Goal: Task Accomplishment & Management: Manage account settings

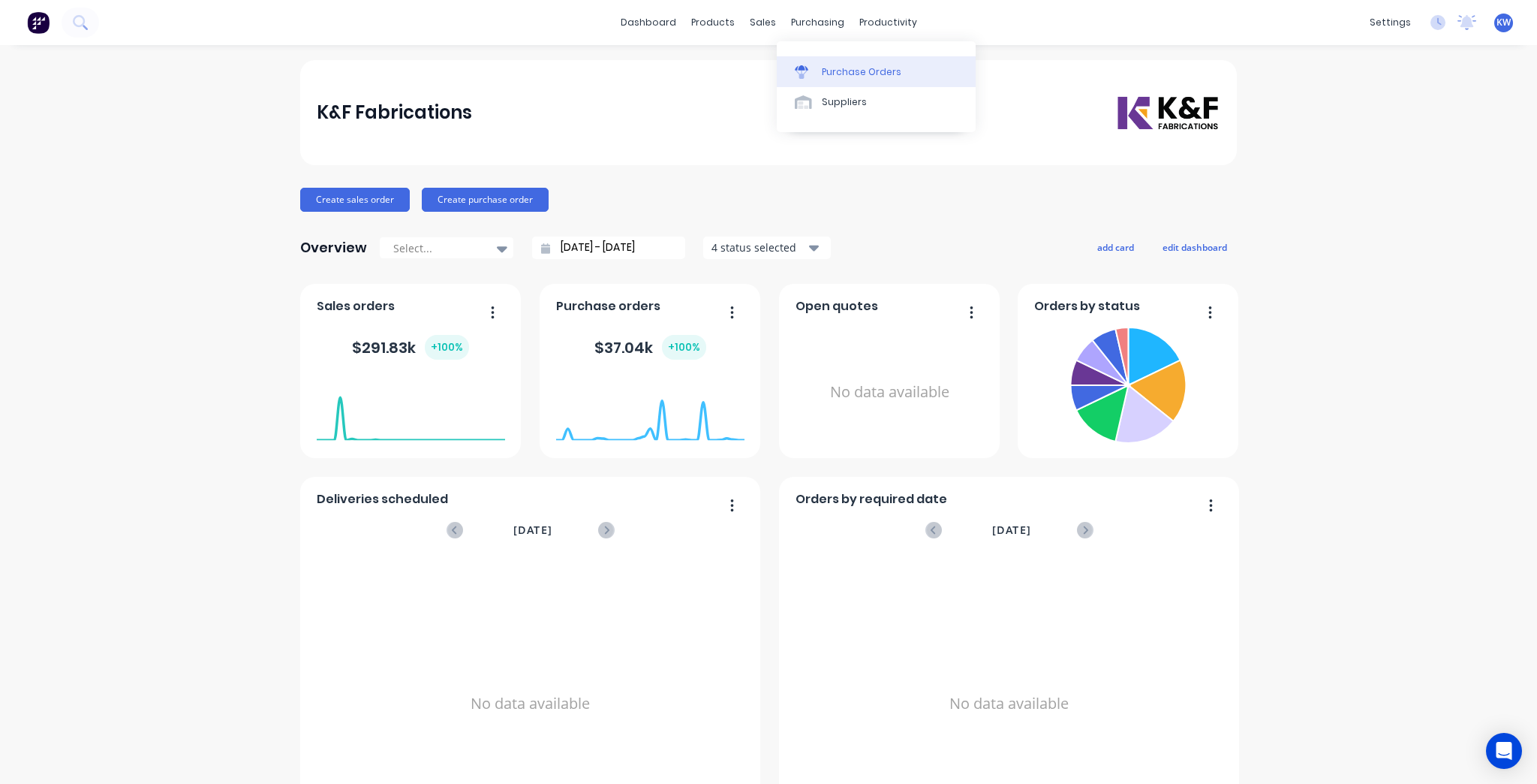
click at [822, 69] on div "Purchase Orders" at bounding box center [861, 71] width 80 height 14
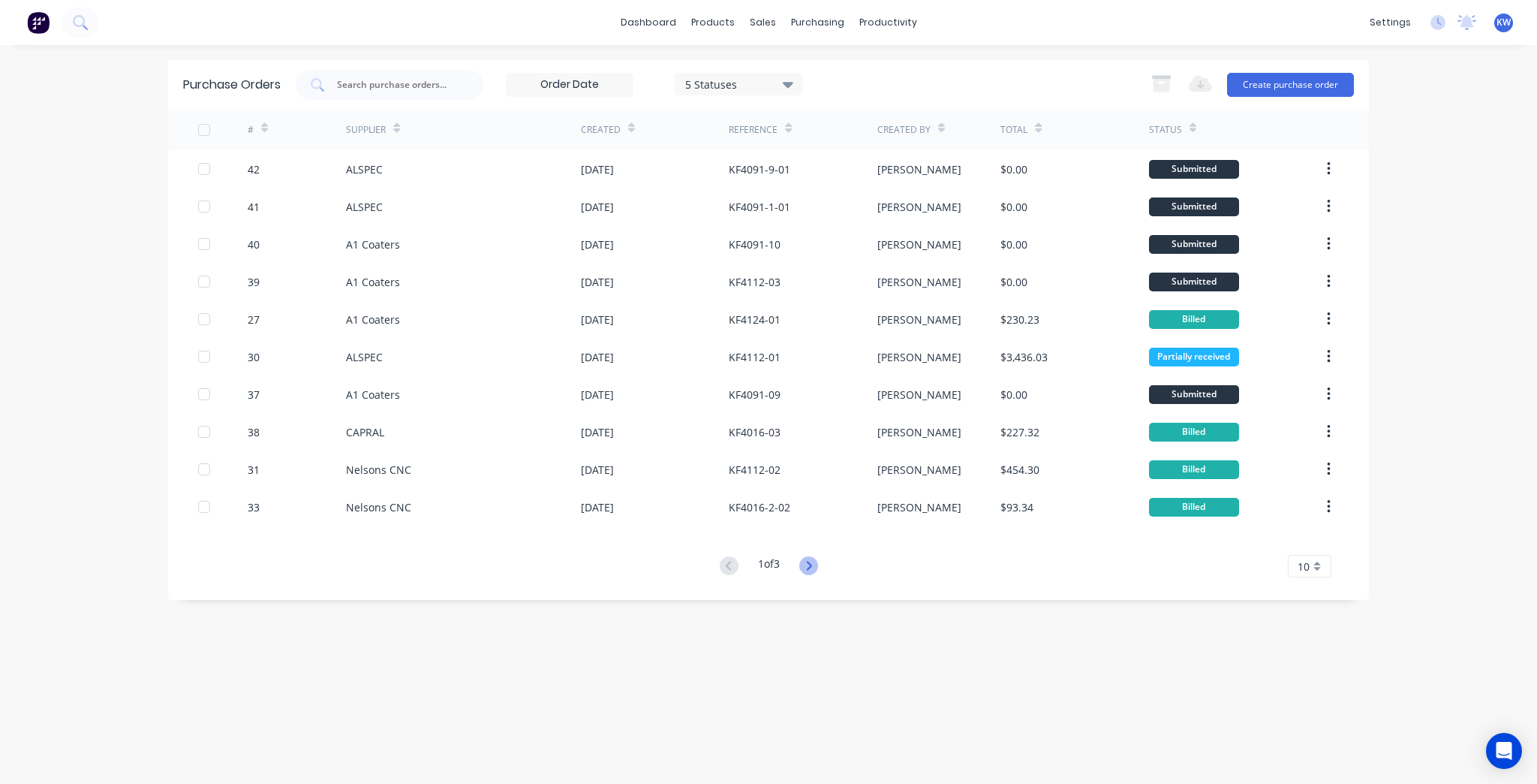
click at [811, 566] on icon at bounding box center [809, 565] width 5 height 9
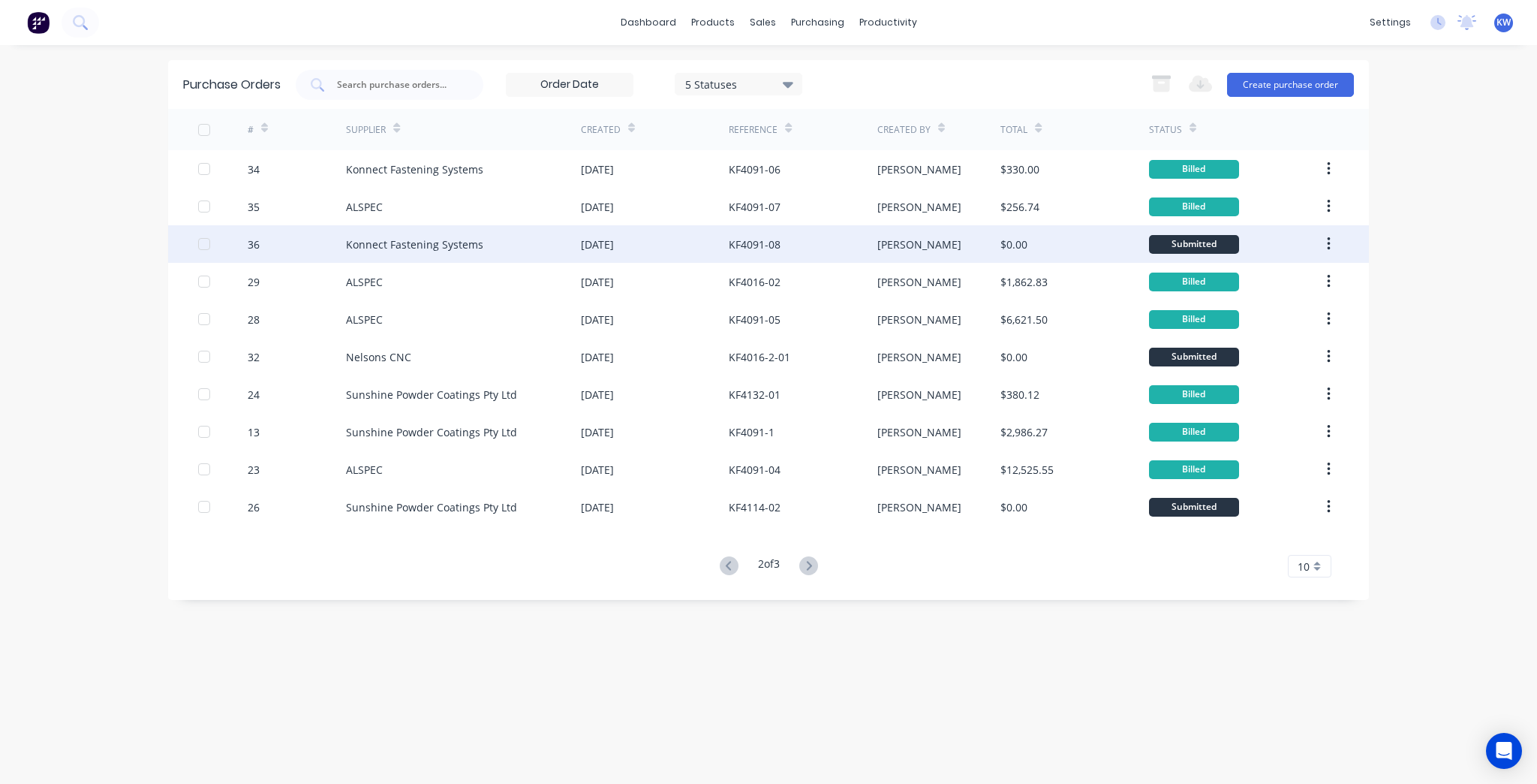
click at [784, 242] on div "KF4091-08" at bounding box center [803, 243] width 148 height 38
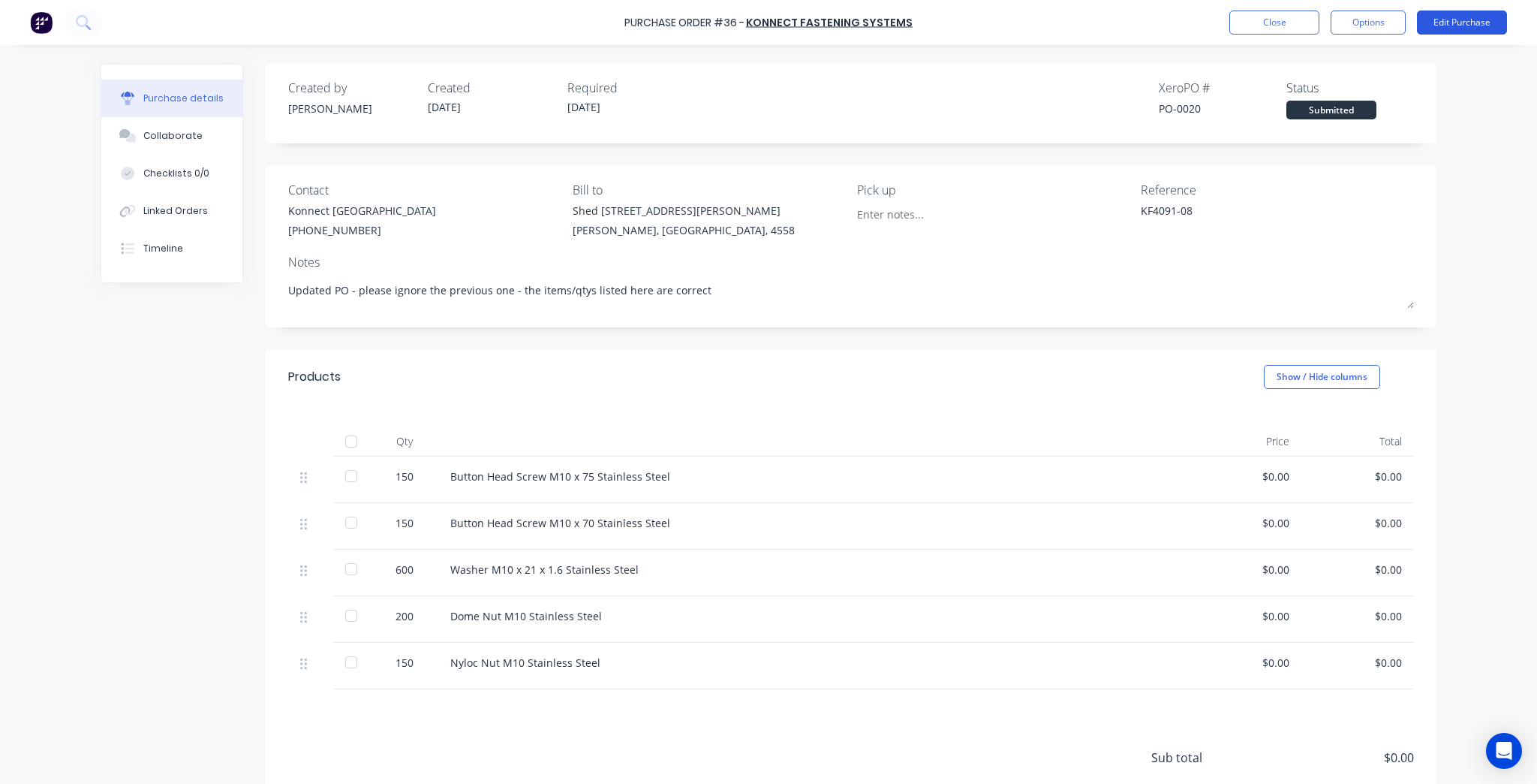
click at [1478, 18] on button "Edit Purchase" at bounding box center [1462, 22] width 90 height 24
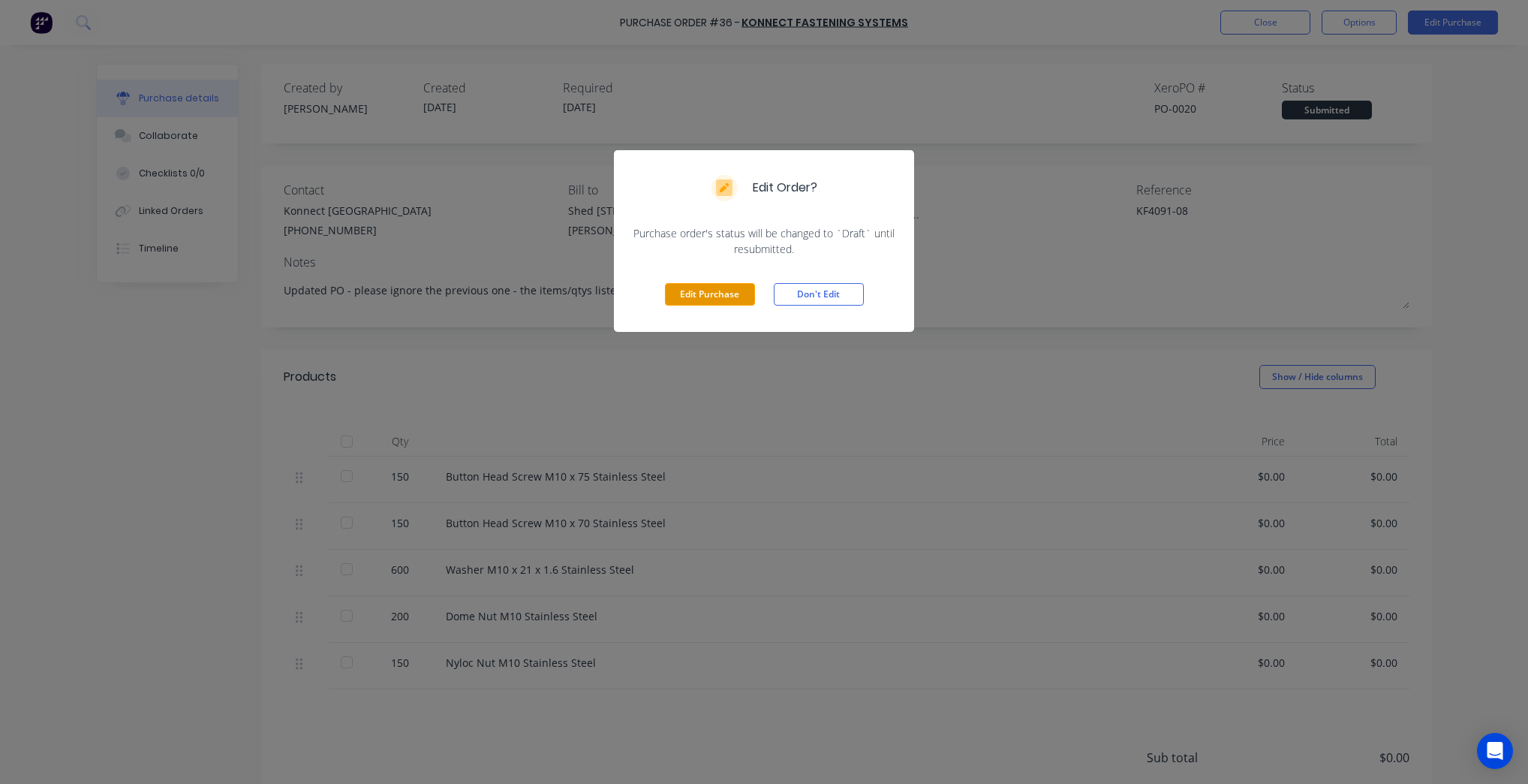
click at [718, 303] on button "Edit Purchase" at bounding box center [710, 294] width 90 height 23
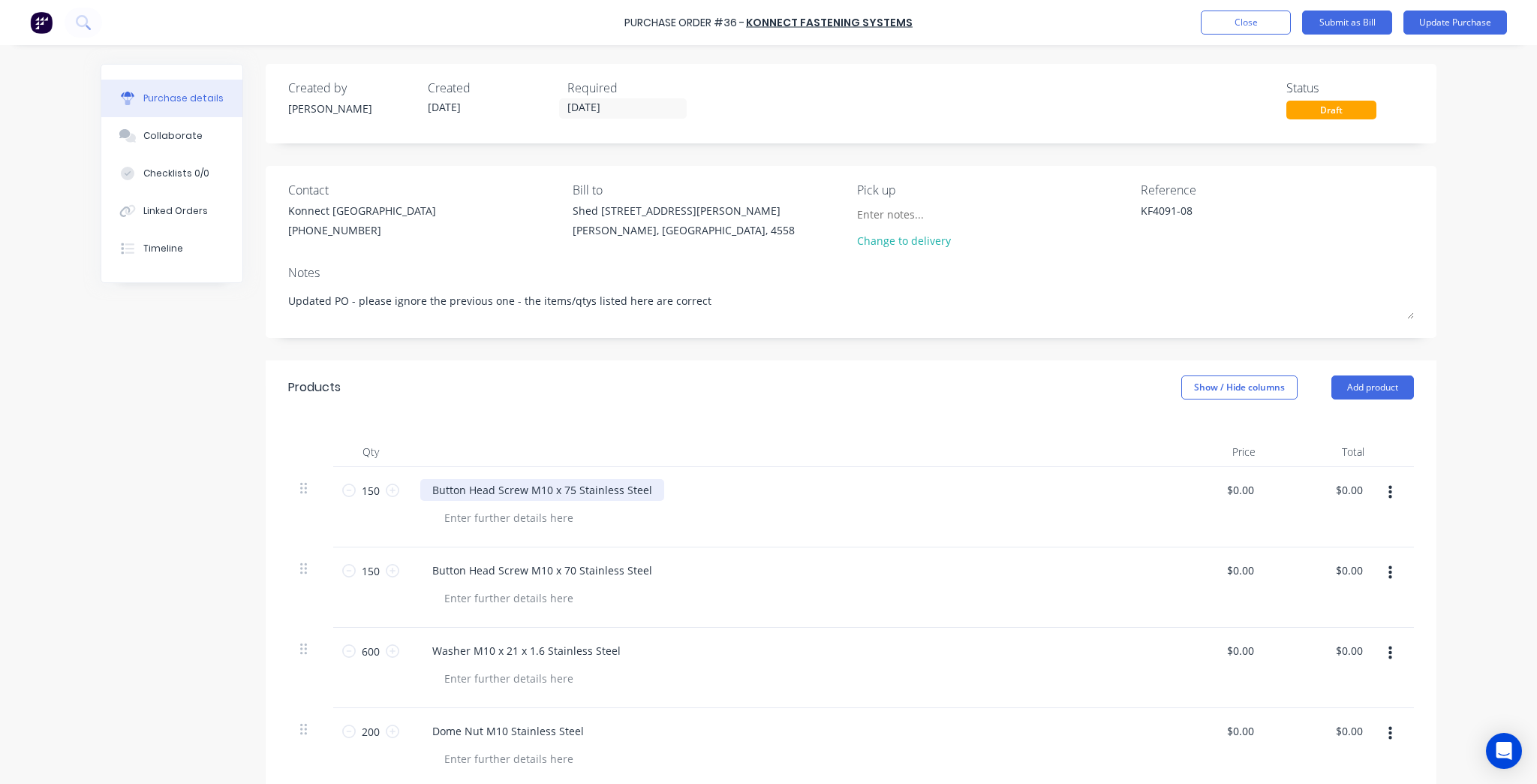
type textarea "x"
click at [568, 490] on div "Button Head Screw M10 x 75 Stainless Steel" at bounding box center [542, 489] width 244 height 22
click at [709, 349] on div "Created by [PERSON_NAME] Created [DATE] Required [DATE] Status Draft Contact Ko…" at bounding box center [851, 617] width 1171 height 1106
type textarea "x"
type input "0.00"
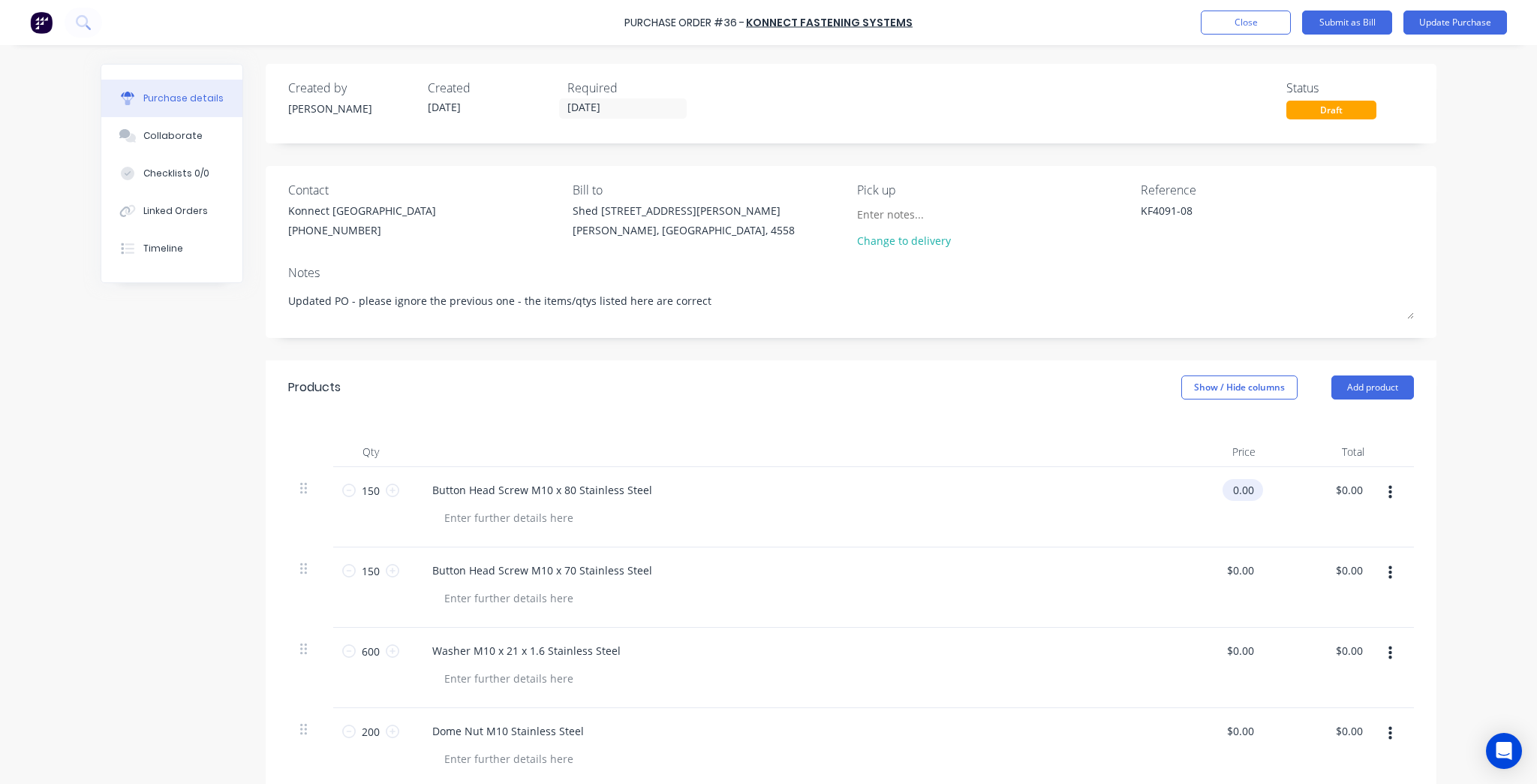
click at [1243, 488] on input "0.00" at bounding box center [1241, 489] width 35 height 22
type textarea "x"
click at [1243, 488] on input "0.00" at bounding box center [1242, 489] width 28 height 22
type input "1.29"
type textarea "x"
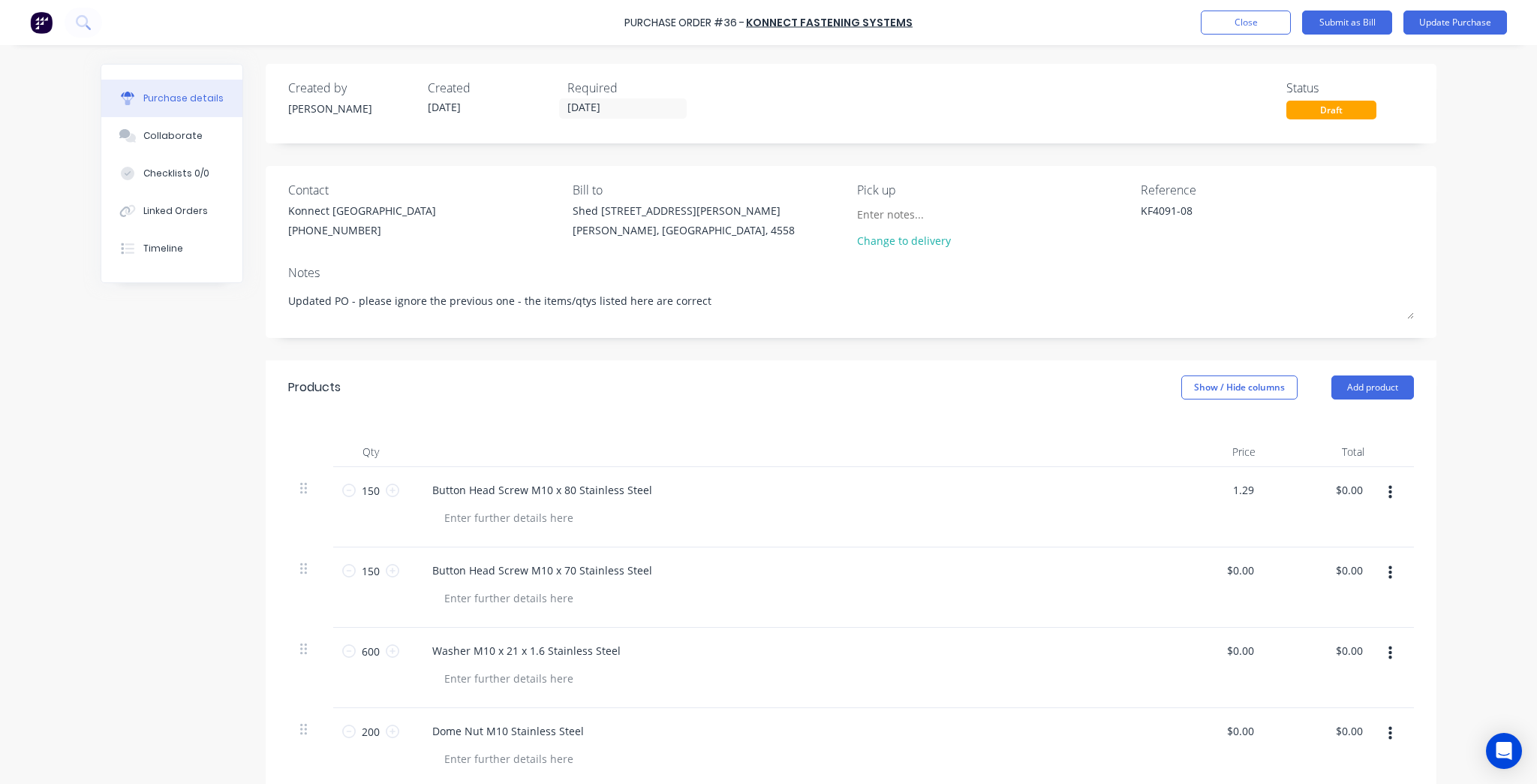
type input "$1.29"
type input "$193.50"
click at [1121, 438] on div at bounding box center [783, 452] width 750 height 30
type textarea "x"
type input "0.00"
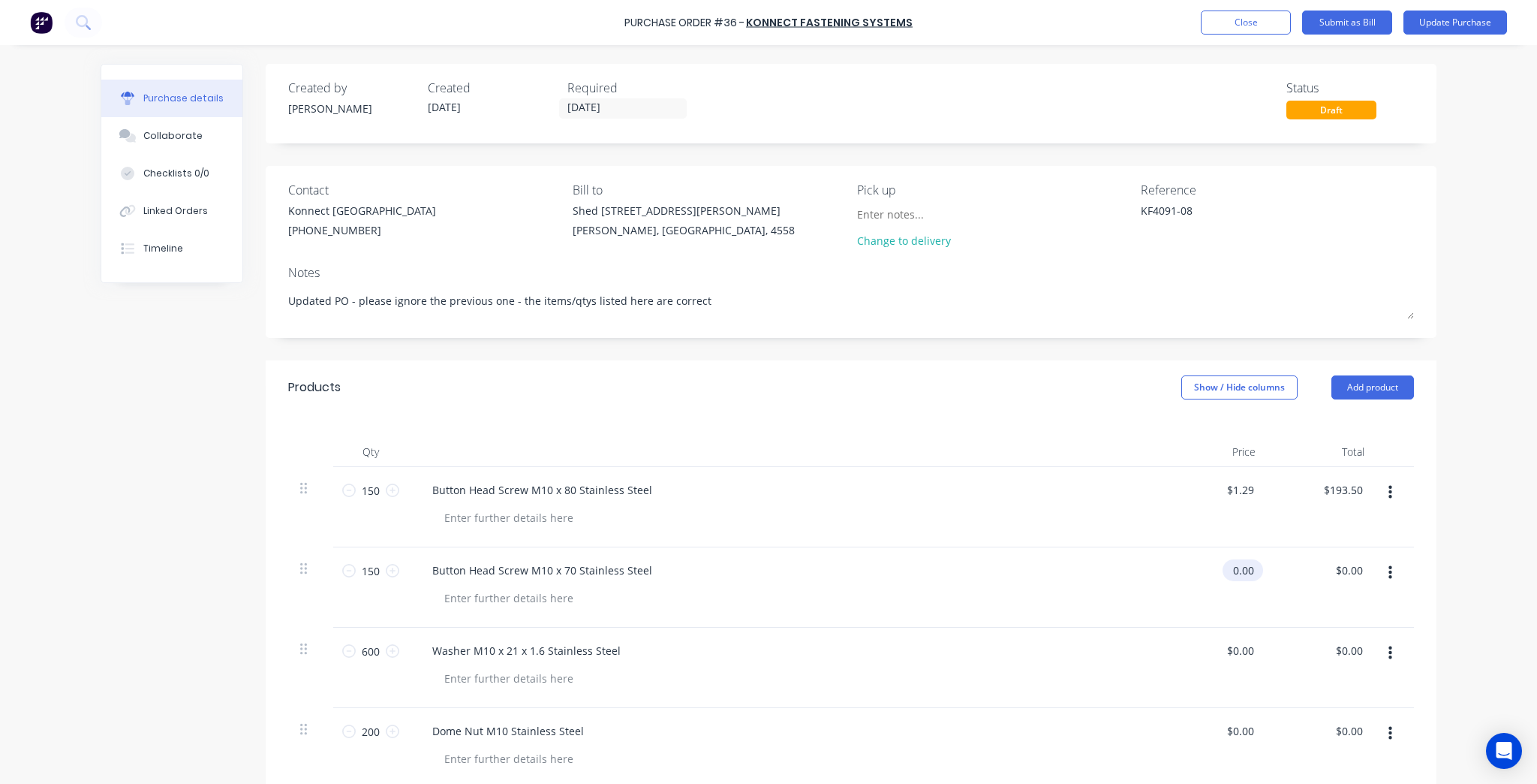
click at [1230, 566] on input "0.00" at bounding box center [1241, 570] width 35 height 22
type textarea "x"
click at [1230, 566] on input "0.00" at bounding box center [1242, 570] width 28 height 22
type input "1.23"
type textarea "x"
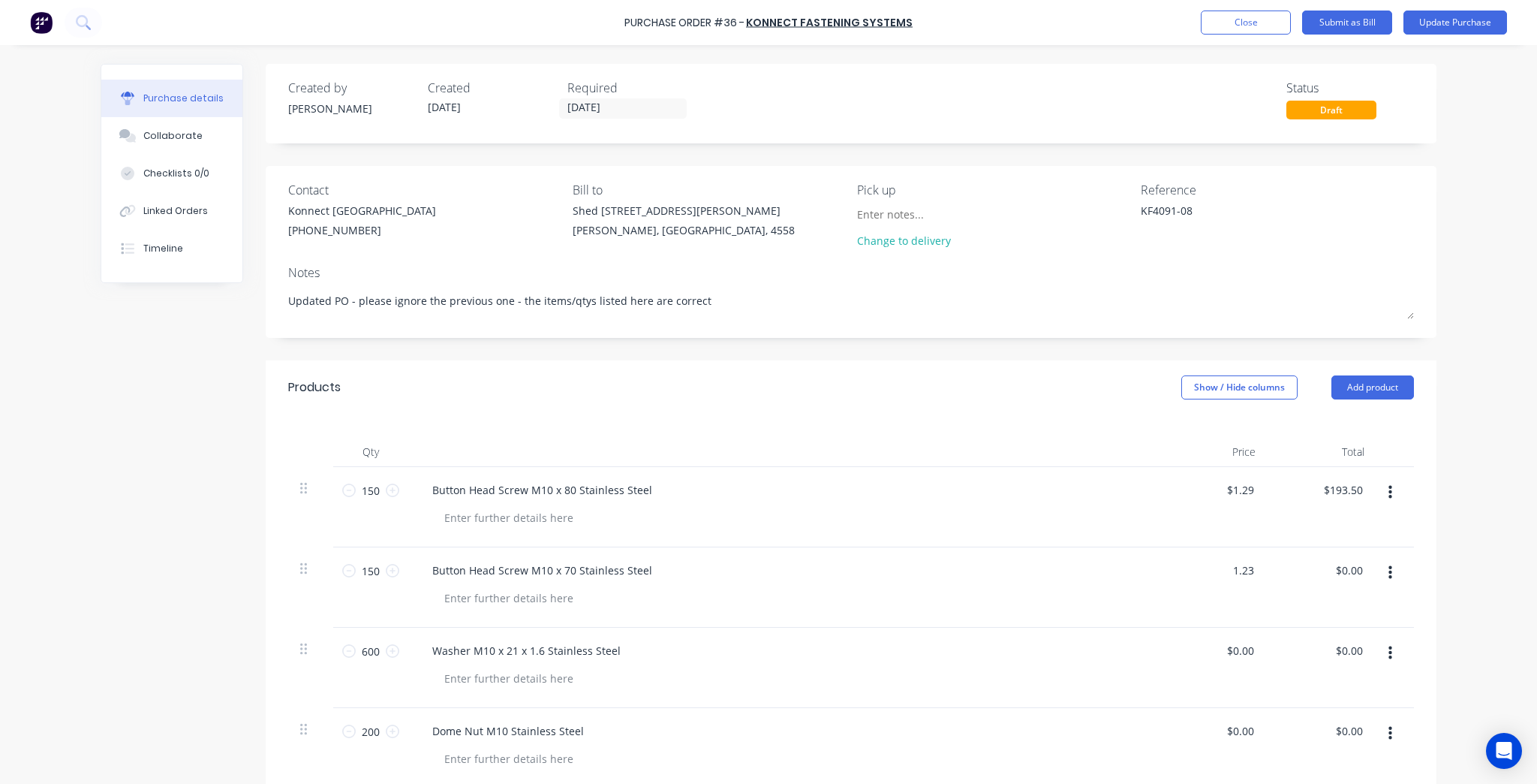
type input "$1.23"
type input "$184.50"
click at [1110, 439] on div at bounding box center [783, 452] width 750 height 30
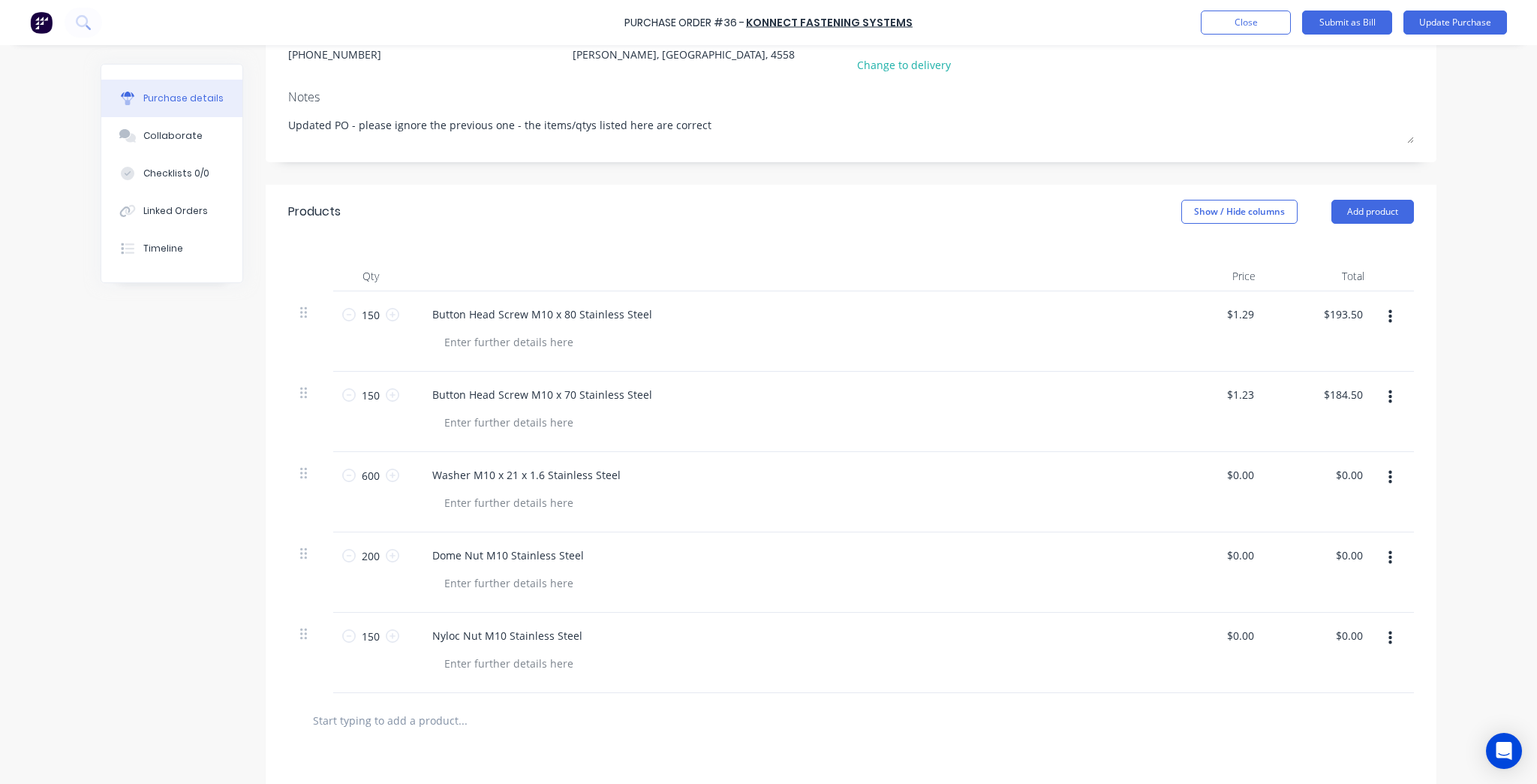
scroll to position [180, 0]
type textarea "x"
type input "0.00"
click at [1244, 473] on input "0.00" at bounding box center [1241, 470] width 35 height 22
type textarea "x"
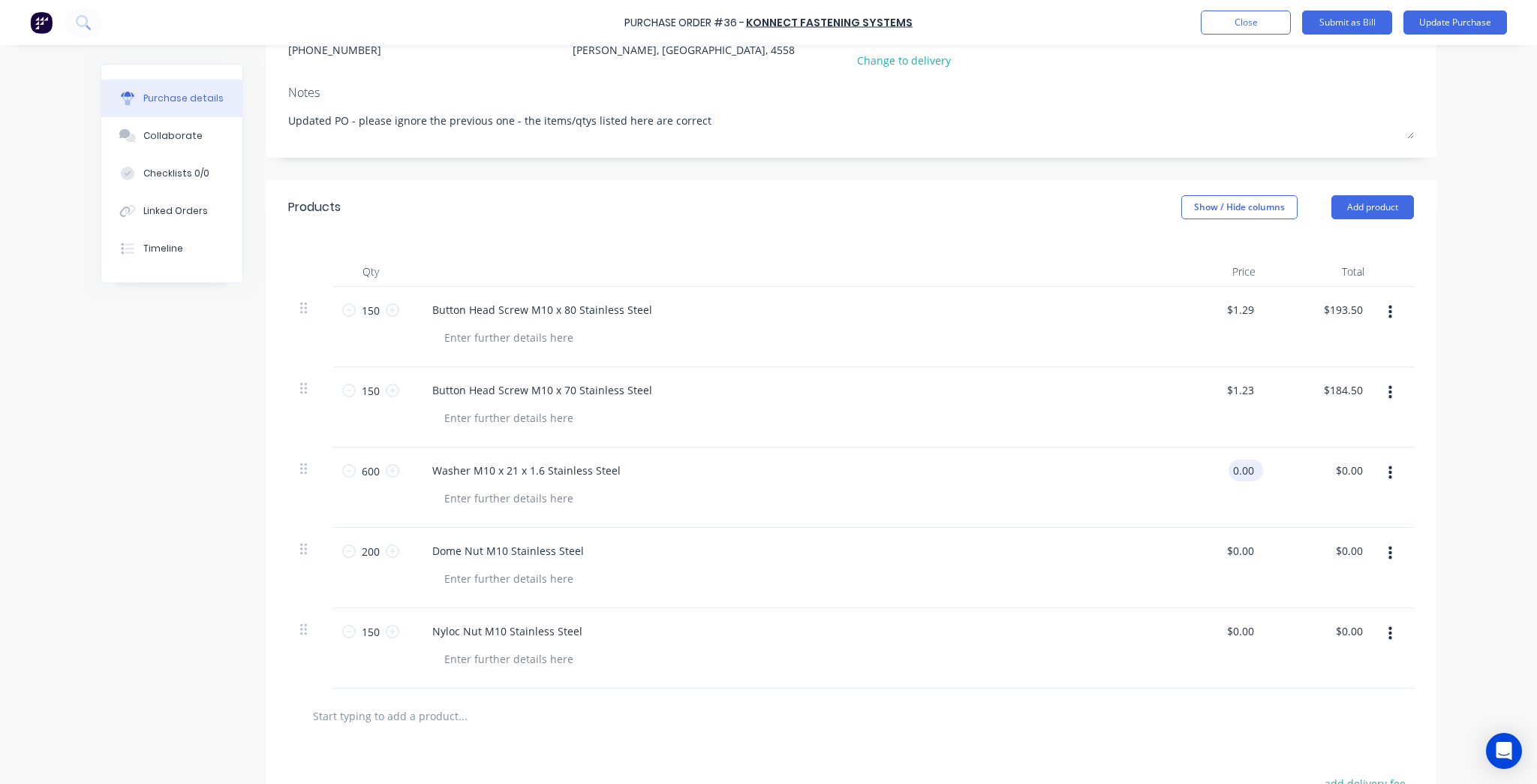
click at [1244, 473] on input "0.00" at bounding box center [1242, 470] width 28 height 22
type input "0.2957"
type textarea "x"
type input "$0.30"
type input "$180.00"
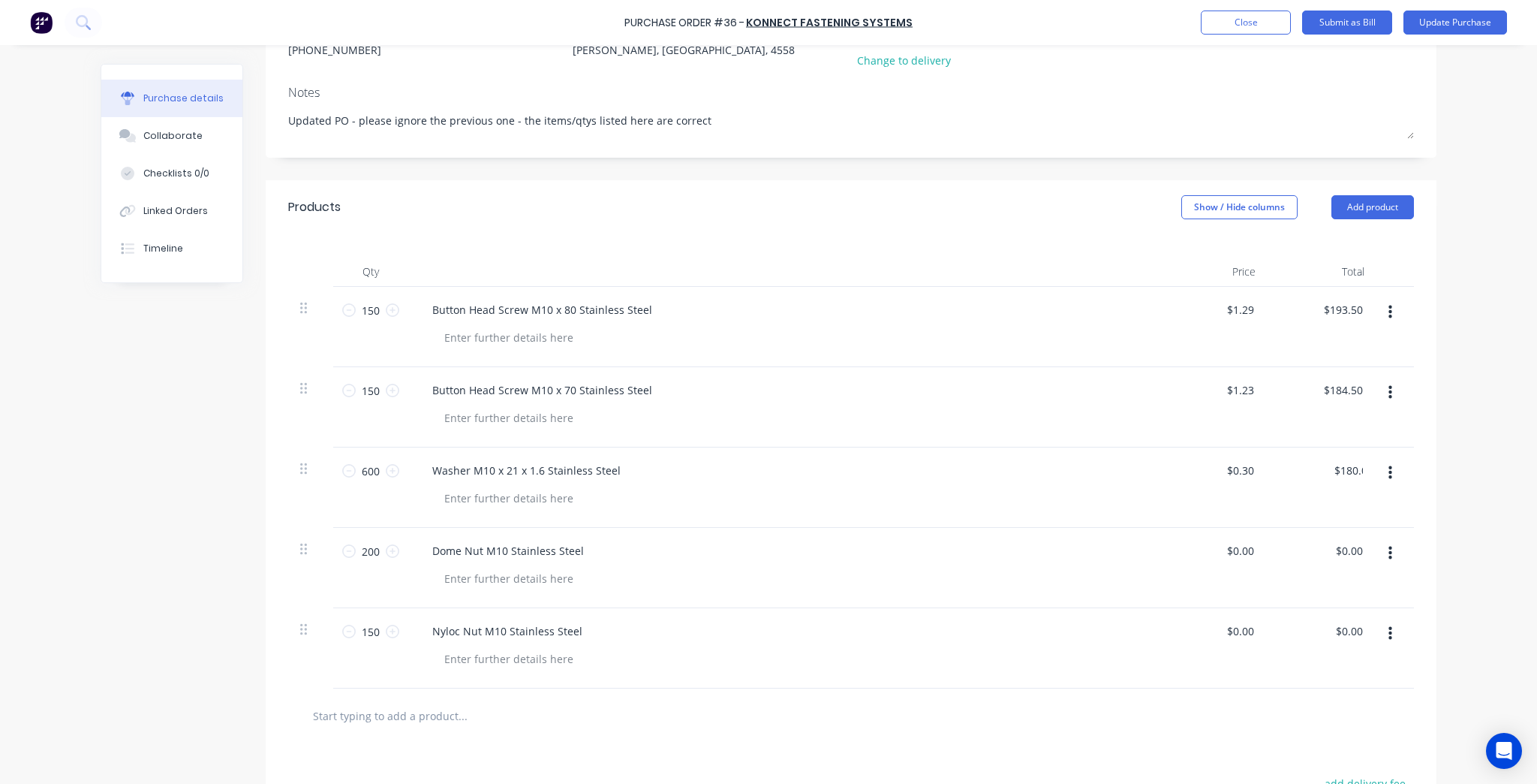
click at [1054, 506] on div at bounding box center [790, 498] width 715 height 22
click at [1255, 471] on div "$0.30 $0.30" at bounding box center [1243, 470] width 40 height 22
type textarea "x"
type input "0.30"
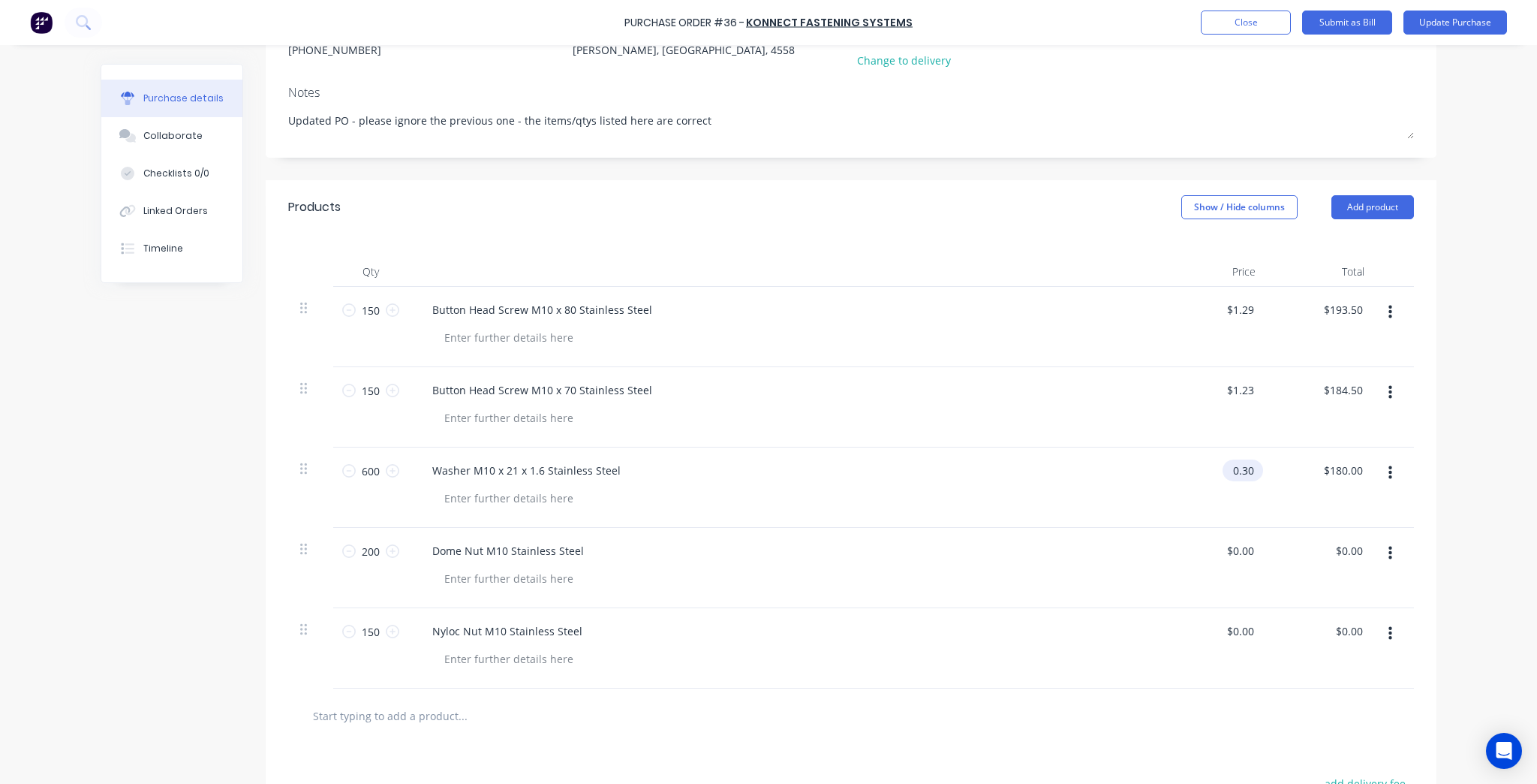
click at [1251, 466] on input "0.30" at bounding box center [1241, 470] width 35 height 22
click at [1251, 466] on input "0.30" at bounding box center [1242, 470] width 28 height 22
type textarea "x"
click at [1251, 466] on input "0.30" at bounding box center [1242, 470] width 28 height 22
type input "0.29"
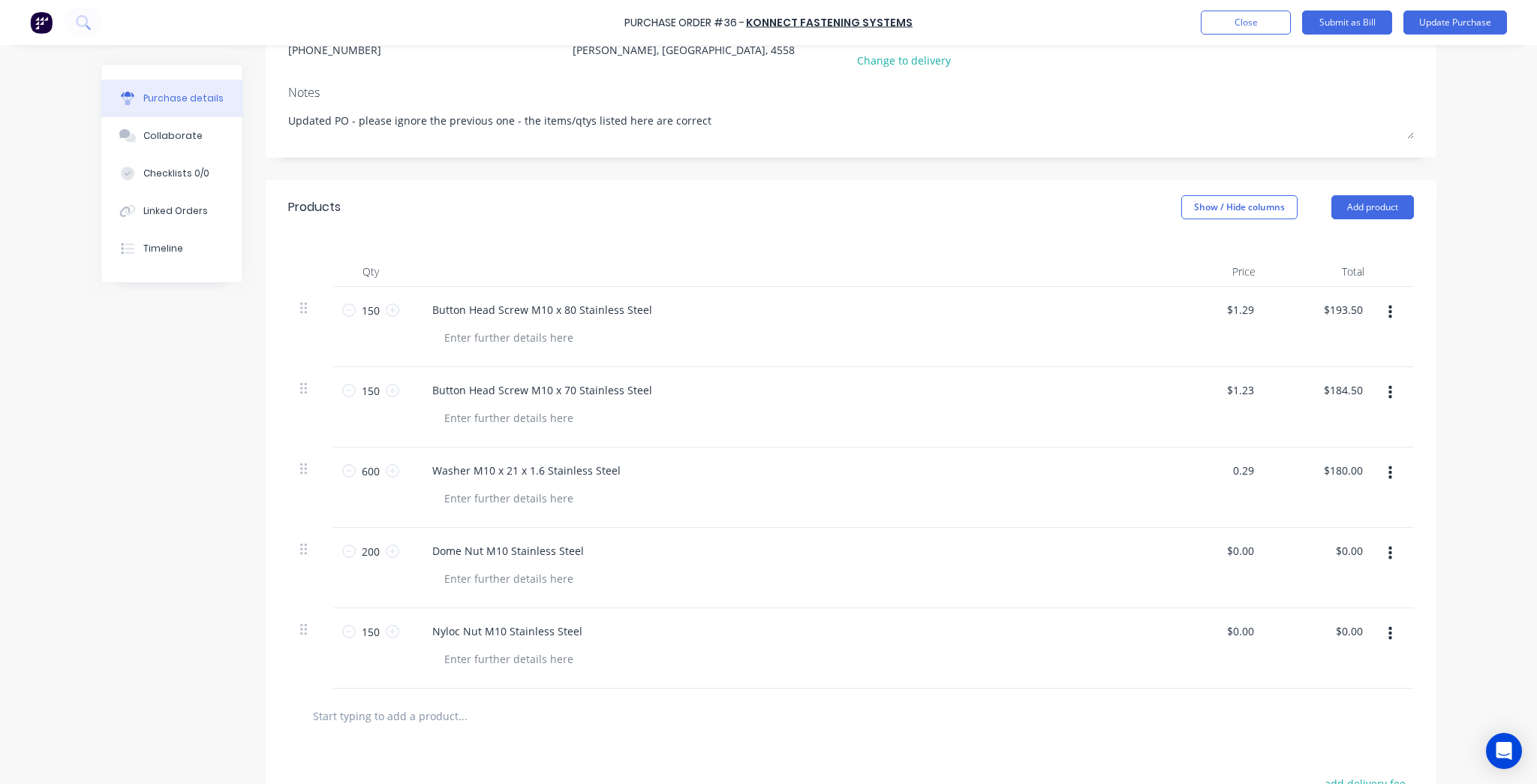
type textarea "x"
type input "$0.29"
type input "$174.00"
click at [1178, 479] on div "$0.29 $0.29" at bounding box center [1213, 488] width 109 height 81
type textarea "x"
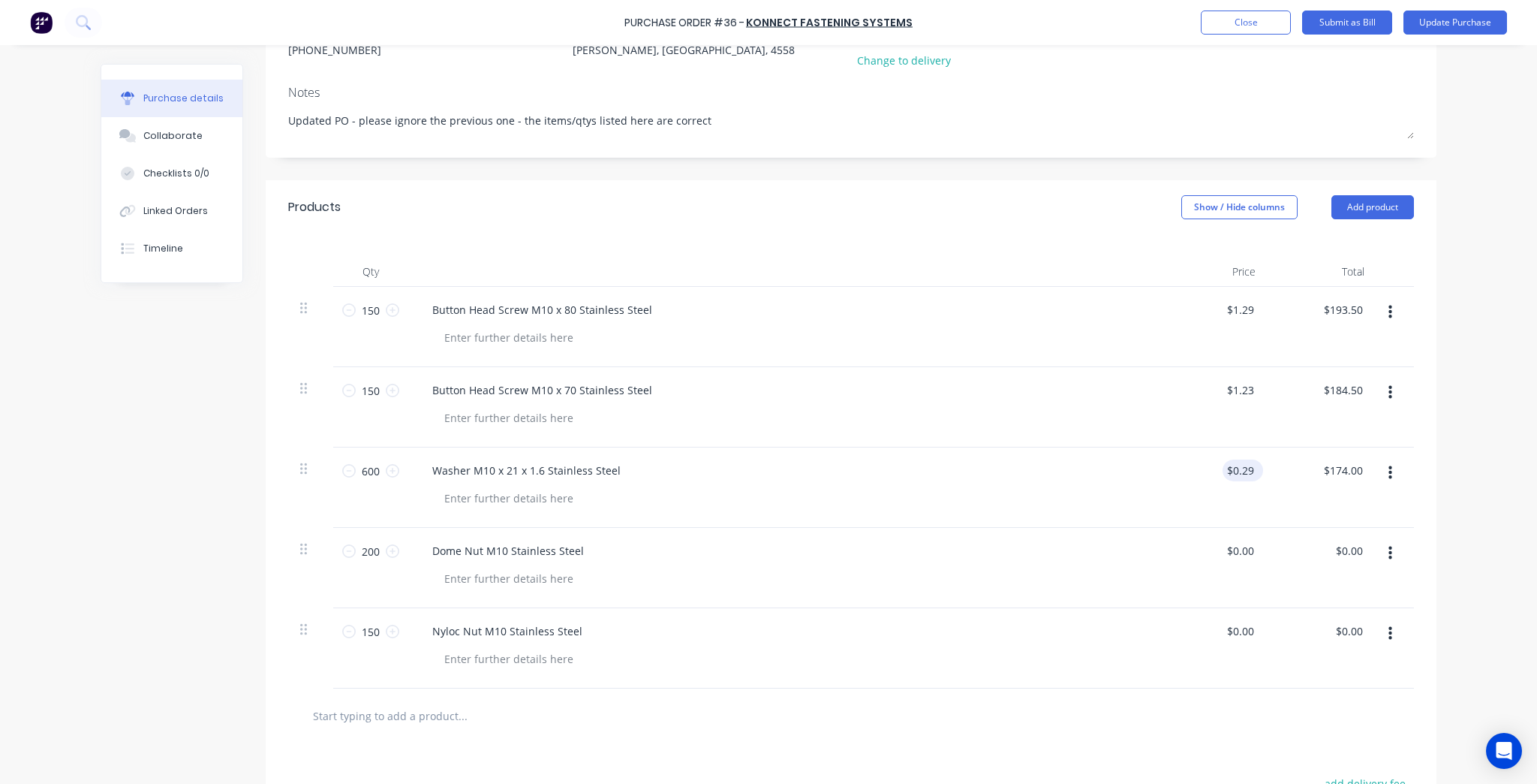
type input "0.29"
click at [1236, 470] on input "0.29" at bounding box center [1242, 470] width 28 height 22
type textarea "x"
click at [1236, 470] on input "0.29" at bounding box center [1242, 470] width 28 height 22
type input "0"
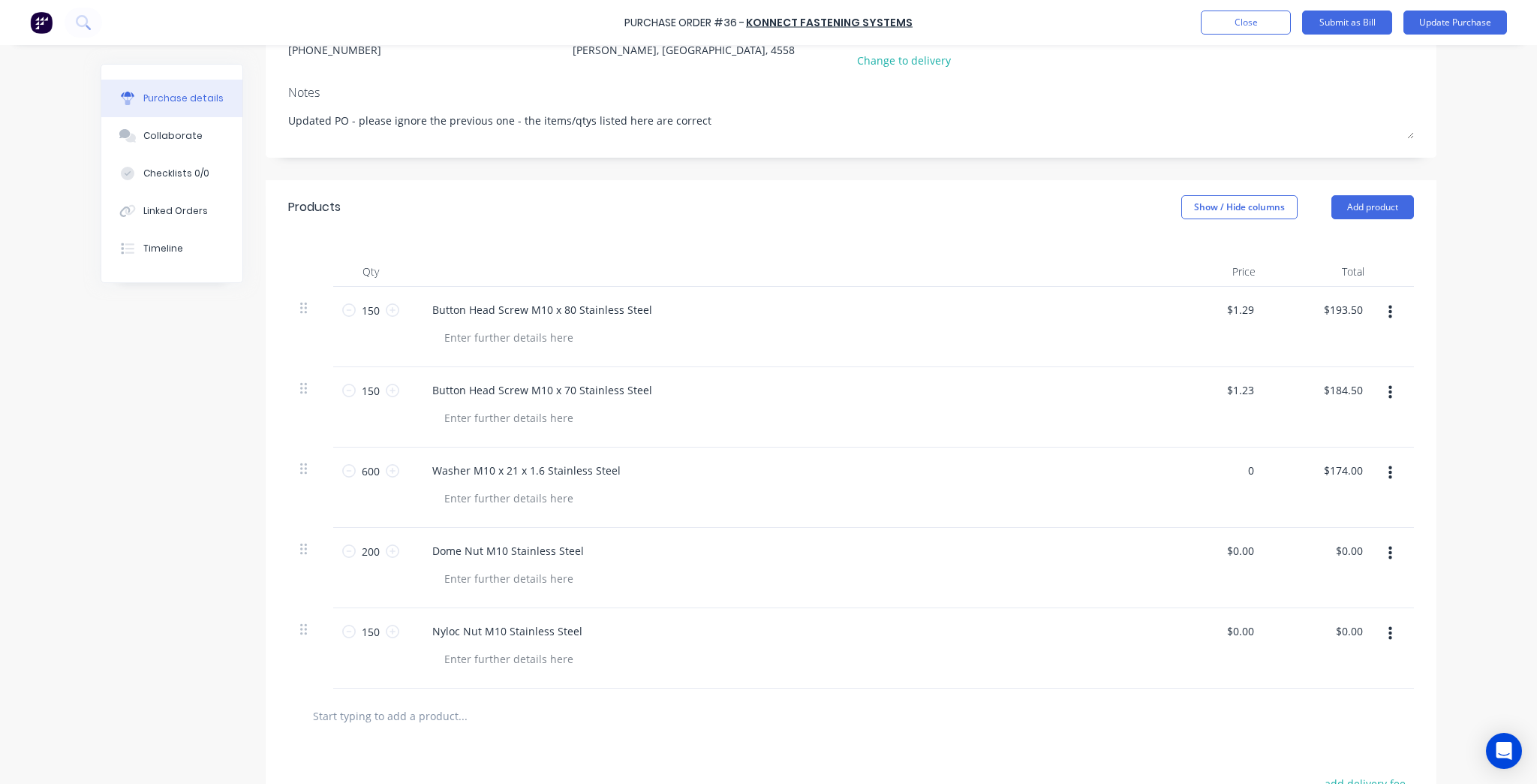
type textarea "x"
type input "$0.00"
click at [1315, 499] on div "$0.00 $174.00" at bounding box center [1322, 488] width 109 height 81
type textarea "x"
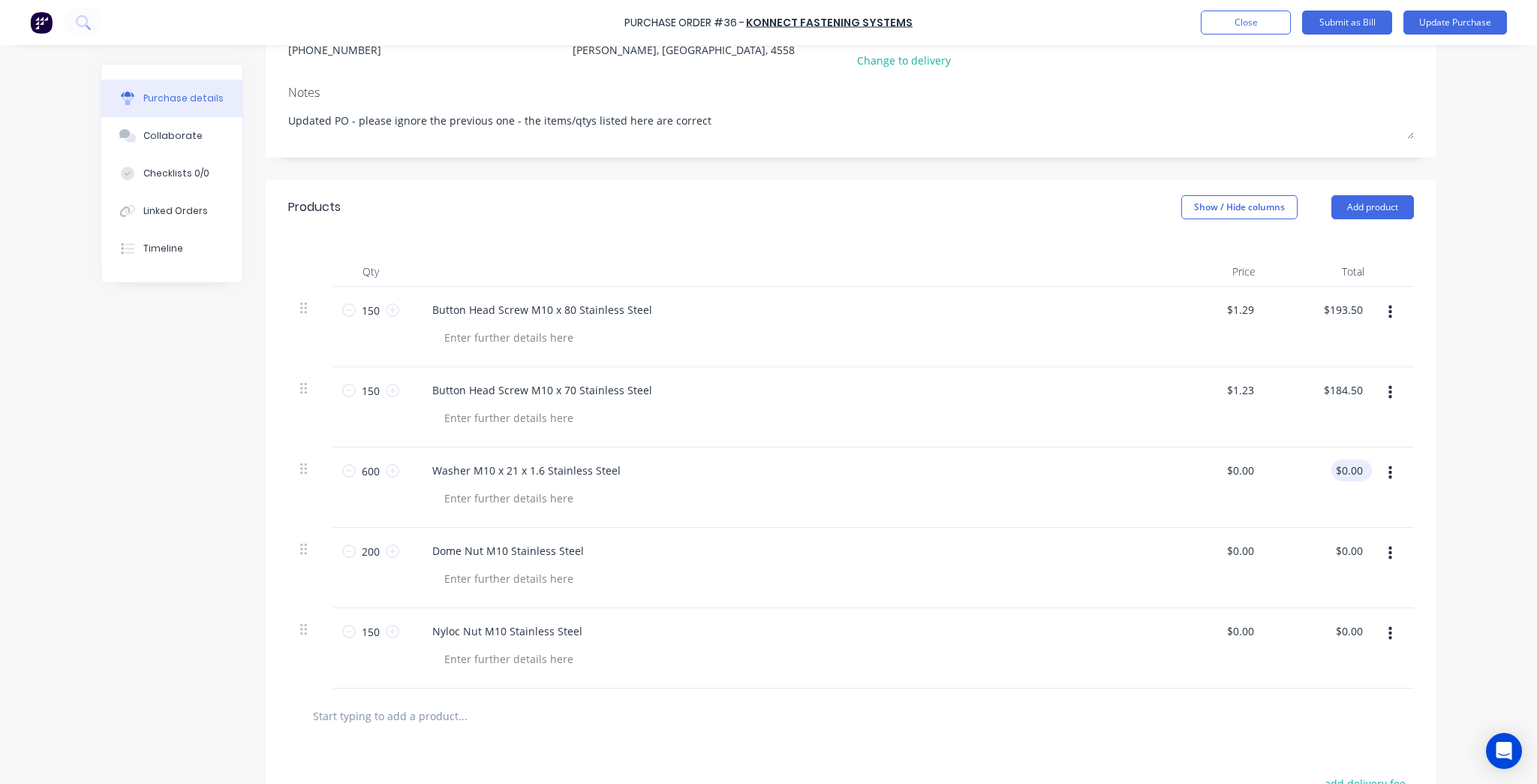
type input "0.00"
click at [1340, 471] on input "0.00" at bounding box center [1349, 470] width 35 height 22
click at [1340, 471] on input "0.00" at bounding box center [1351, 470] width 28 height 22
type textarea "x"
click at [1340, 471] on input "0.00" at bounding box center [1351, 470] width 28 height 22
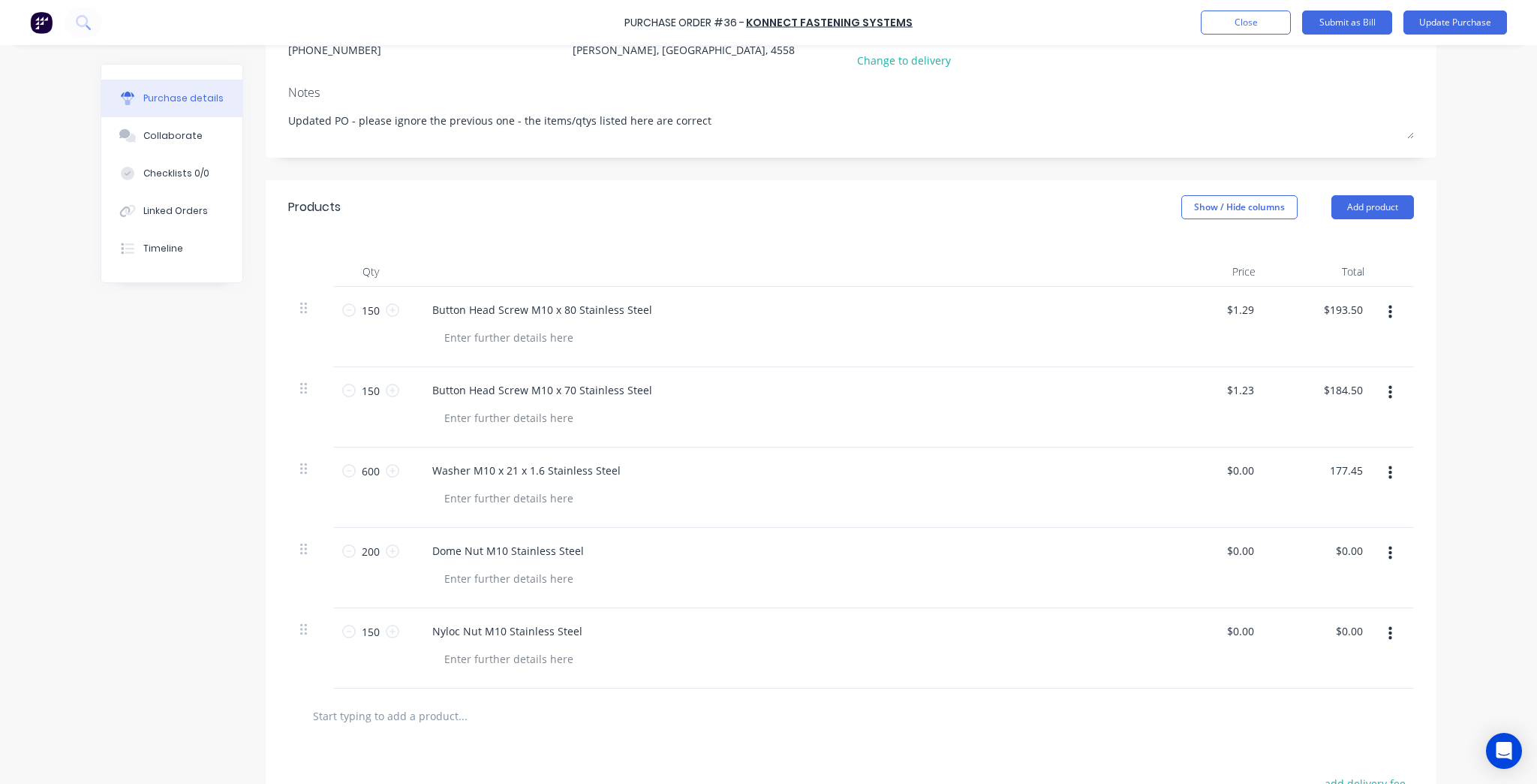
type input "177.45"
type textarea "x"
type input "$0.2957"
type input "$177.45"
click at [1458, 428] on div "Purchase Order #36 - Konnect Fastening Systems Add product Close Submit as Bill…" at bounding box center [768, 392] width 1537 height 784
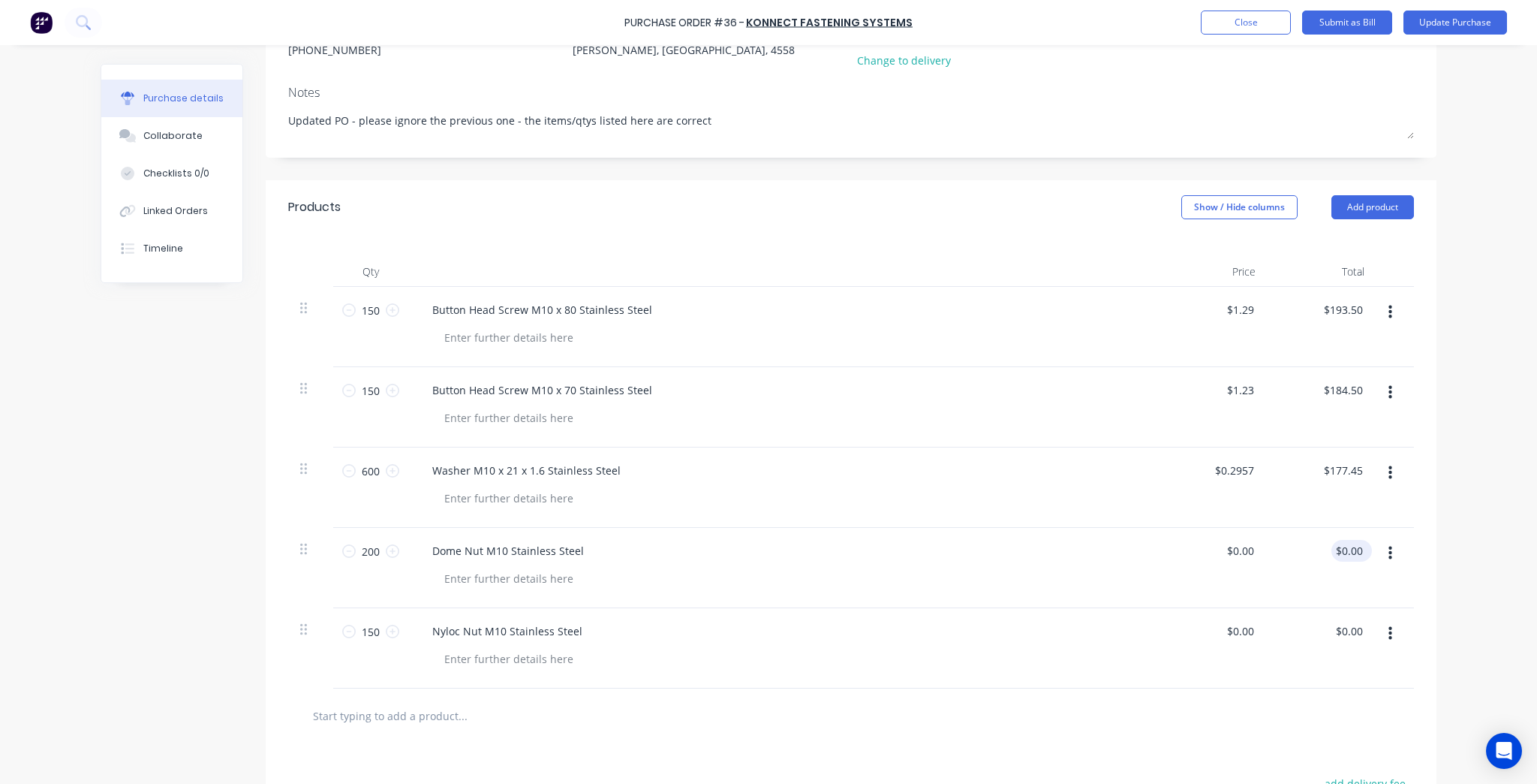
type textarea "x"
type input "0.00"
click at [1346, 558] on input "0.00" at bounding box center [1349, 551] width 35 height 22
click at [1346, 558] on input "0.00" at bounding box center [1351, 551] width 28 height 22
type textarea "x"
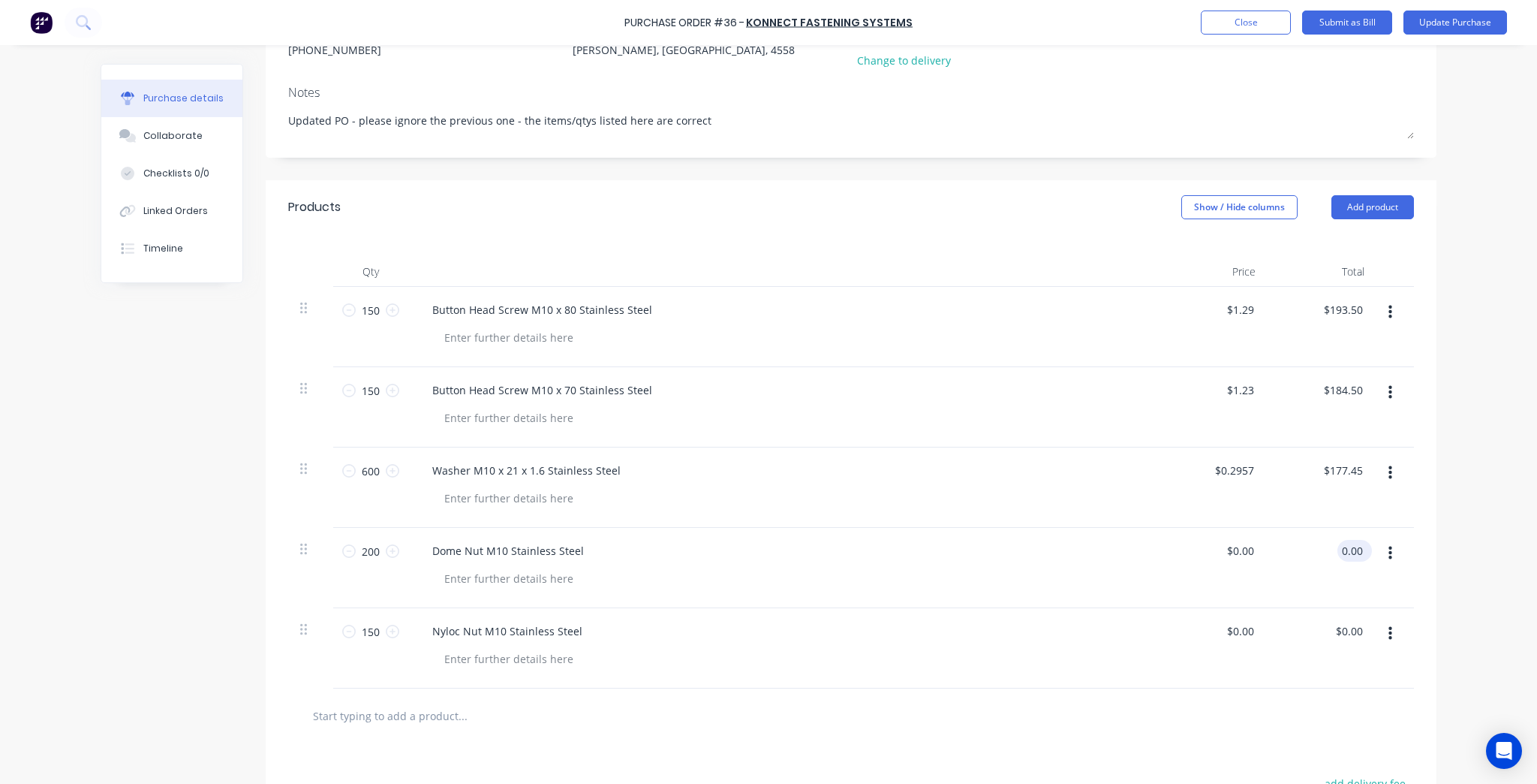
click at [1346, 558] on input "0.00" at bounding box center [1351, 551] width 28 height 22
paste input "$167.68"
type input "$167.68"
type textarea "x"
click at [1330, 553] on input "$167.68" at bounding box center [1342, 551] width 47 height 22
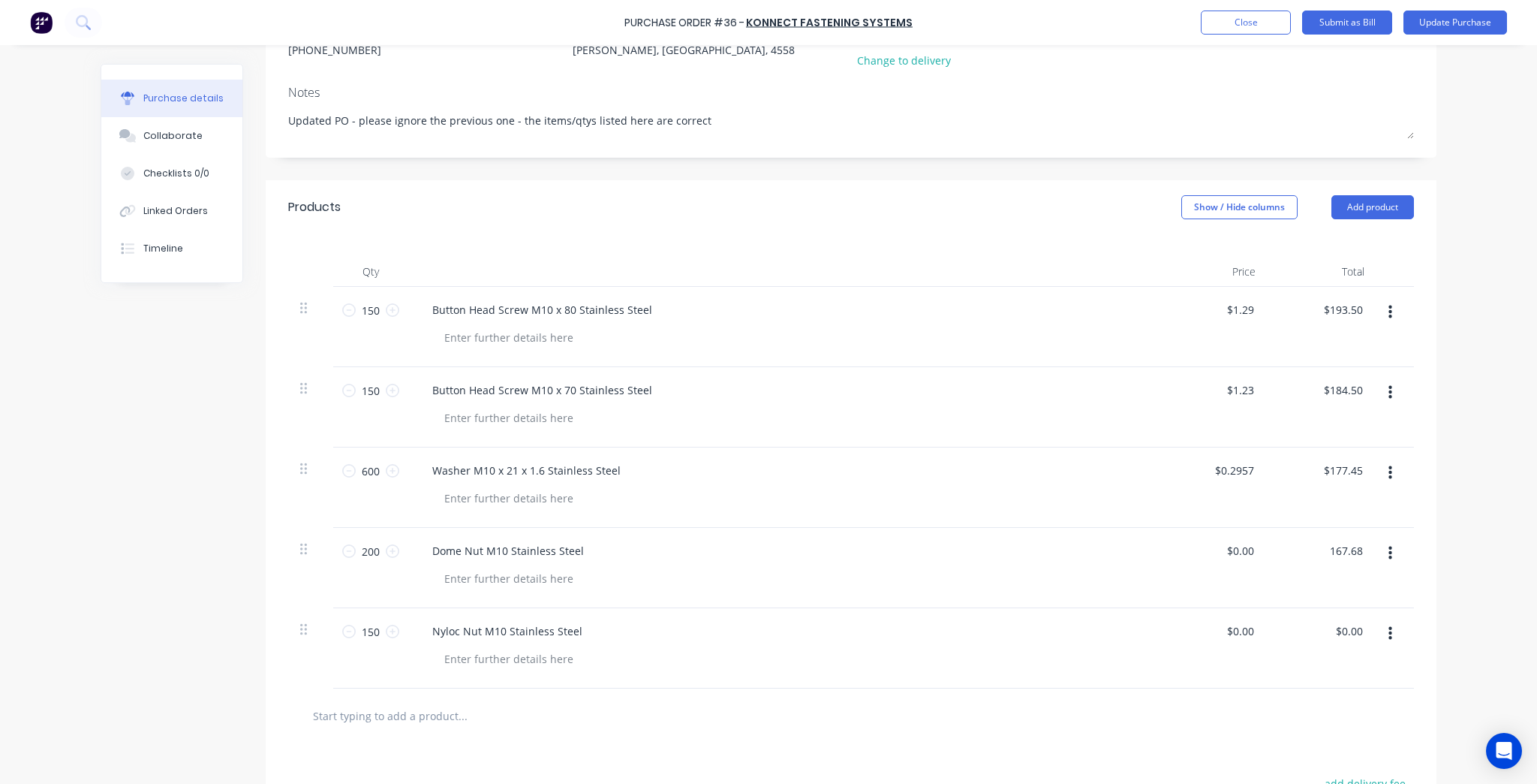
type input "167.68"
type textarea "x"
type input "$0.8384"
type input "$167.68"
click at [1457, 538] on div "Purchase Order #36 - Konnect Fastening Systems Add product Close Submit as Bill…" at bounding box center [768, 392] width 1537 height 784
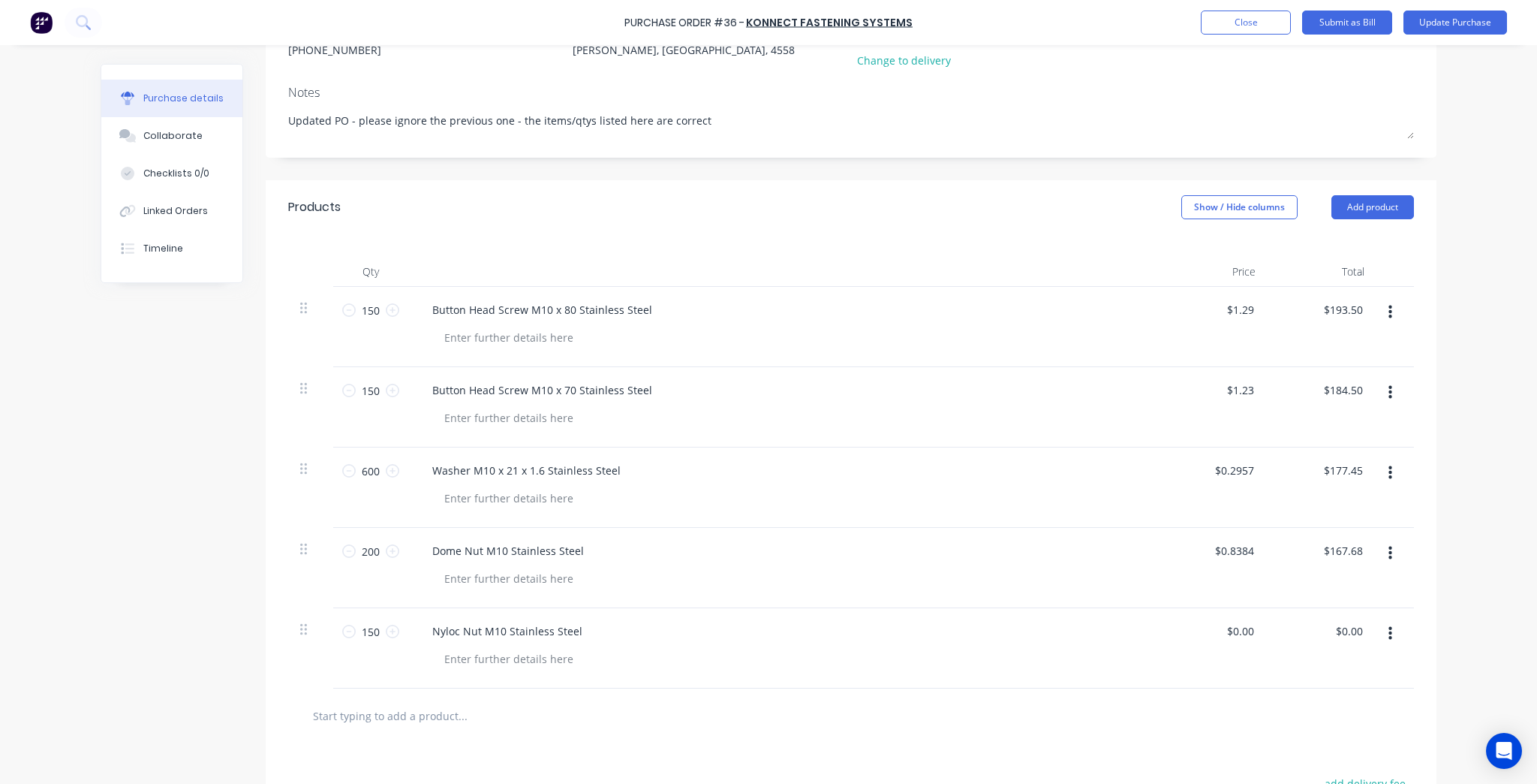
type textarea "x"
type input "0.00"
click at [1330, 629] on div "0.00 $0.00" at bounding box center [1322, 649] width 109 height 81
type textarea "x"
type input "$0.00"
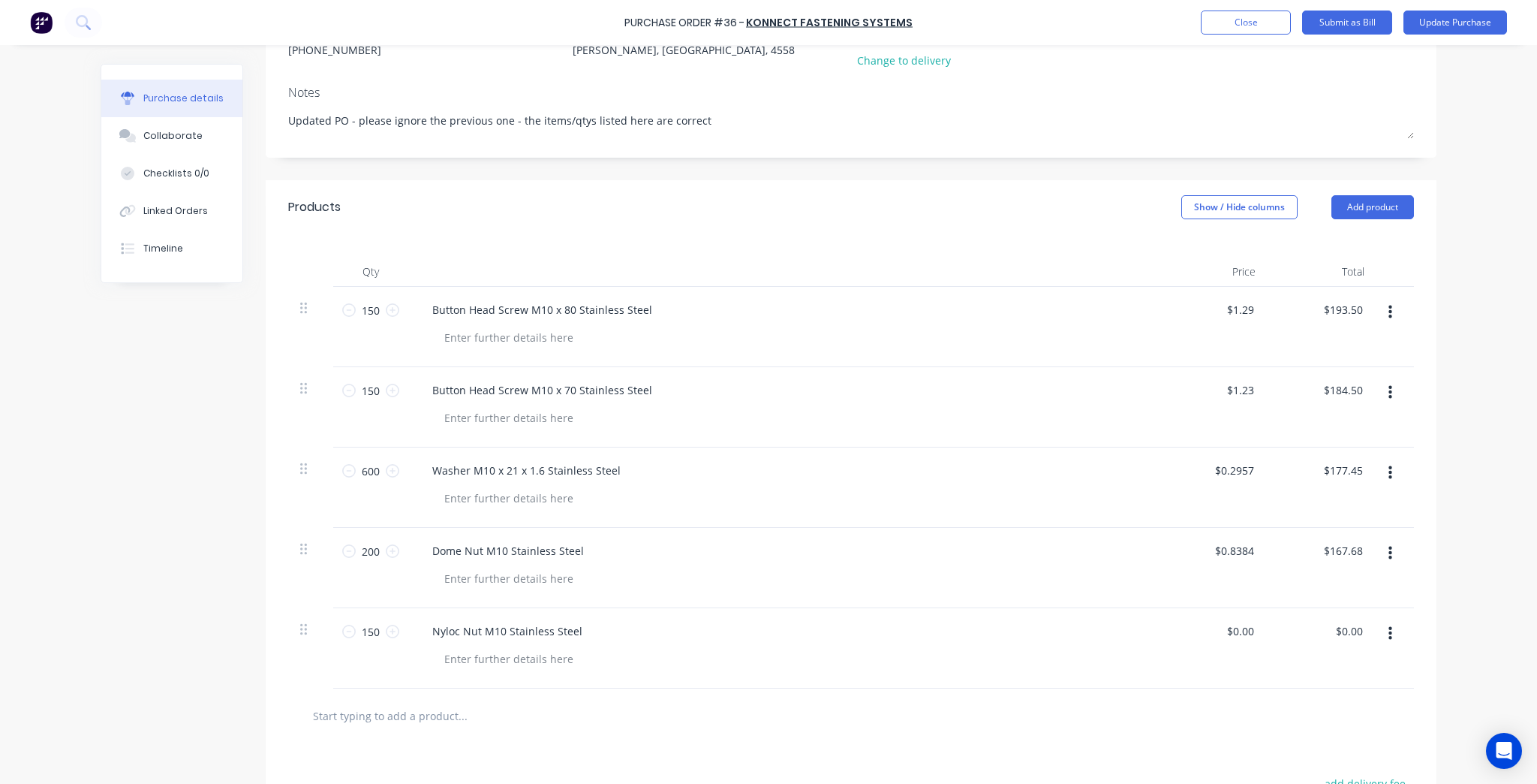
click at [1330, 629] on div "$0.00 $0.00" at bounding box center [1322, 649] width 109 height 81
type textarea "x"
type input "0.00"
click at [1358, 630] on input "0.00" at bounding box center [1349, 631] width 35 height 22
click at [1358, 630] on input "0.00" at bounding box center [1351, 631] width 28 height 22
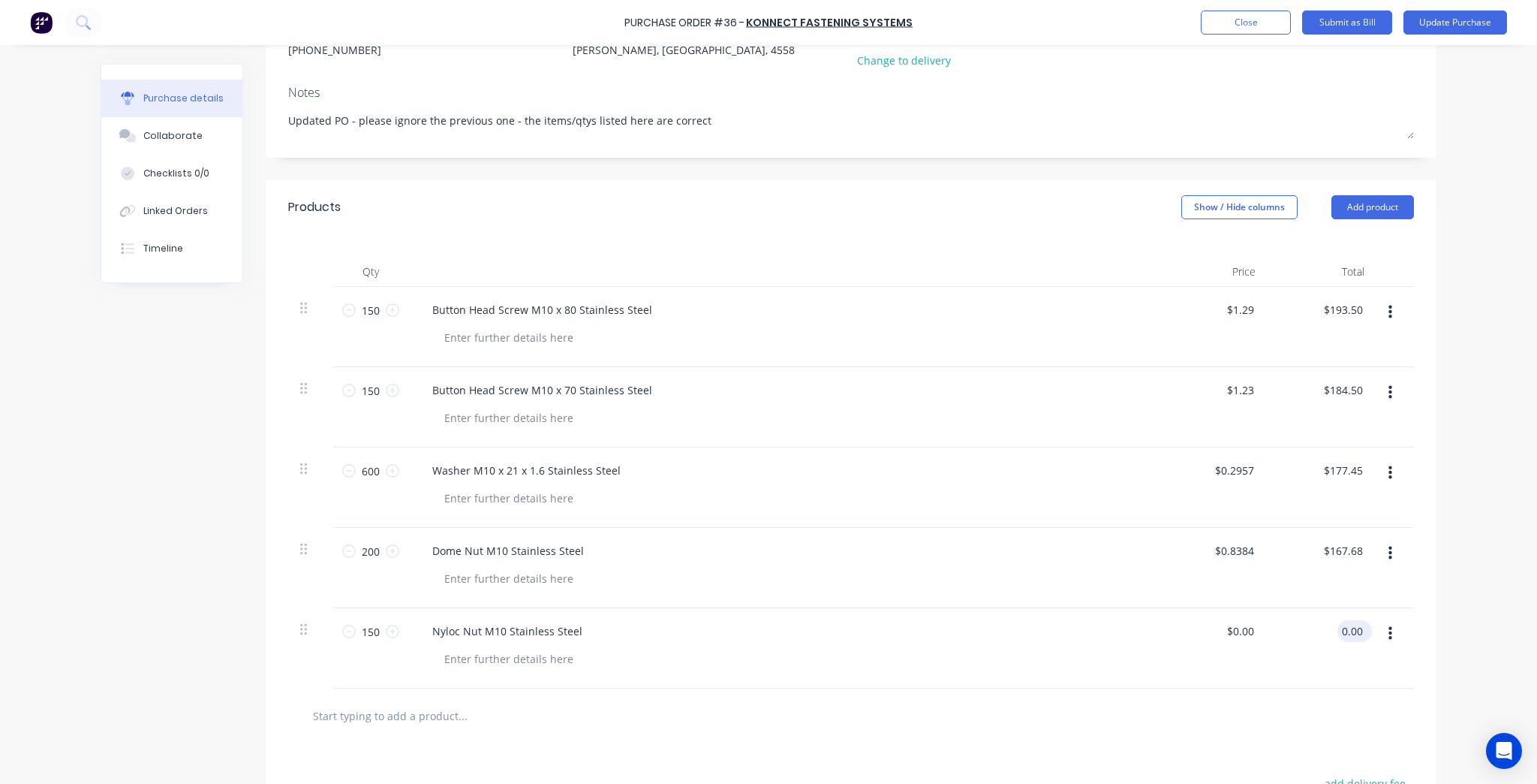
type textarea "x"
click at [1358, 629] on input "0.00" at bounding box center [1351, 631] width 28 height 22
paste input "$60.23"
type input "$60.23"
type textarea "x"
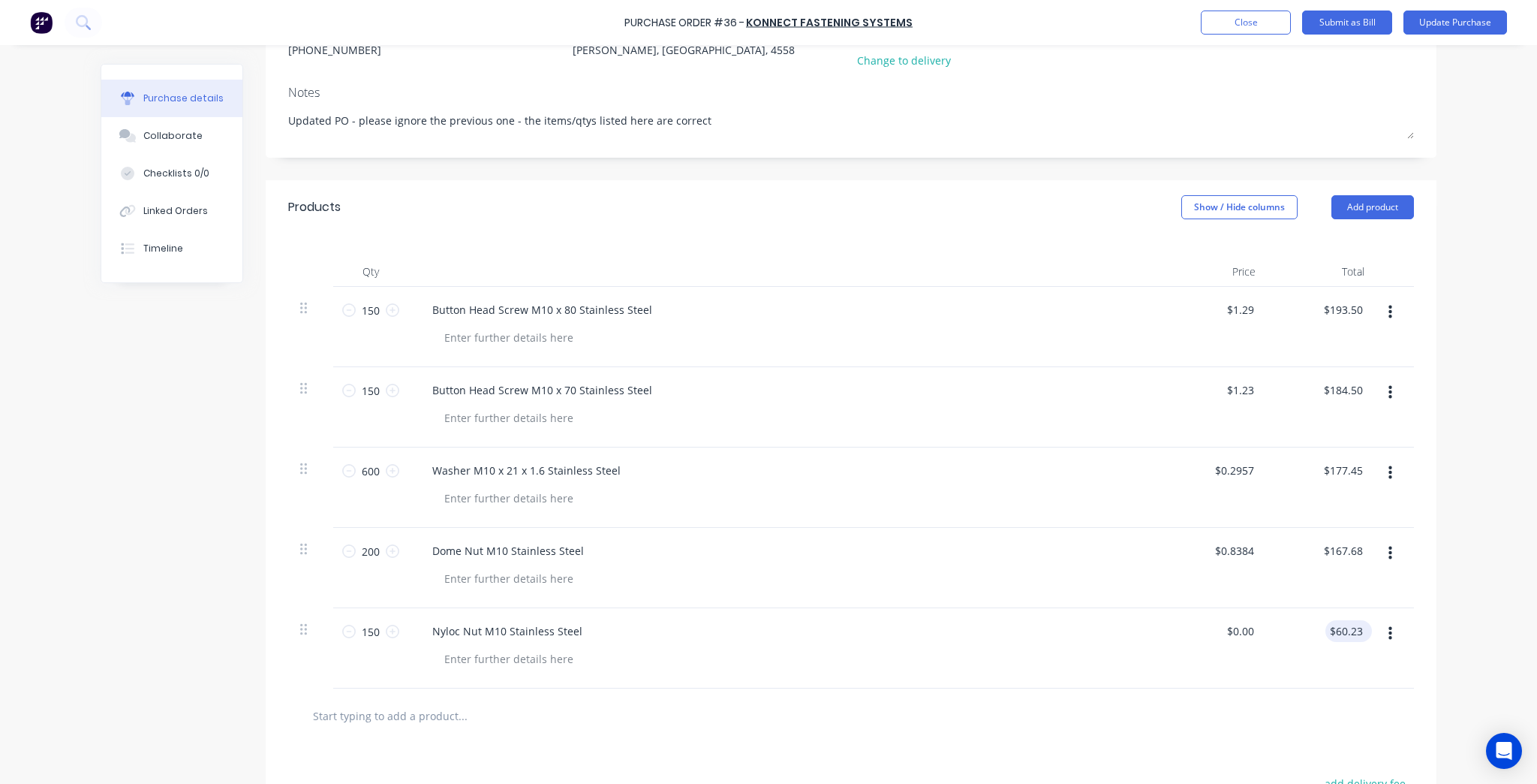
click at [1335, 629] on input "$60.23" at bounding box center [1346, 631] width 40 height 22
type input "60.23"
type textarea "x"
type input "$0.4015"
type input "$60.23"
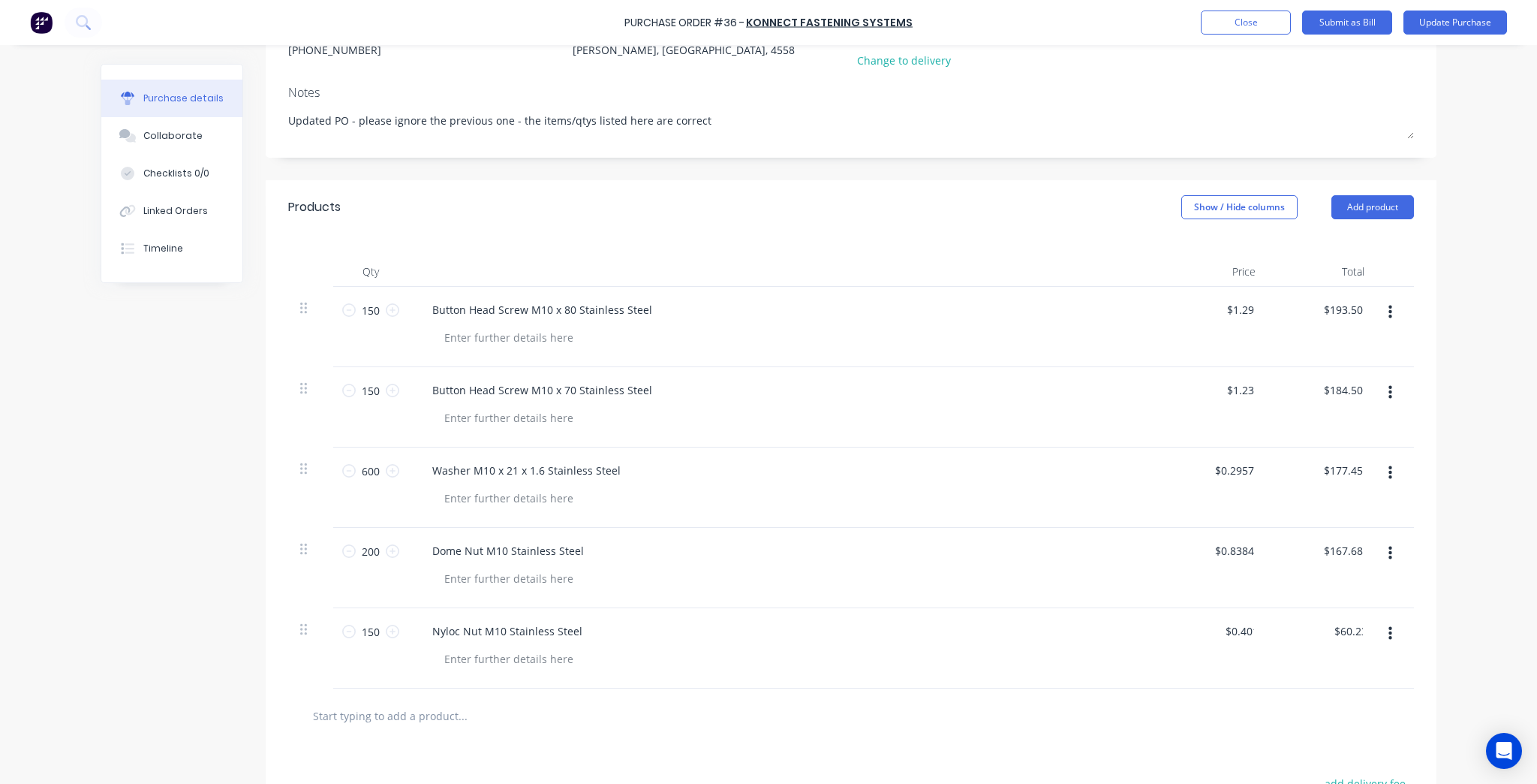
click at [1438, 630] on div "Purchase Order #36 - Konnect Fastening Systems Add product Close Submit as Bill…" at bounding box center [768, 392] width 1537 height 784
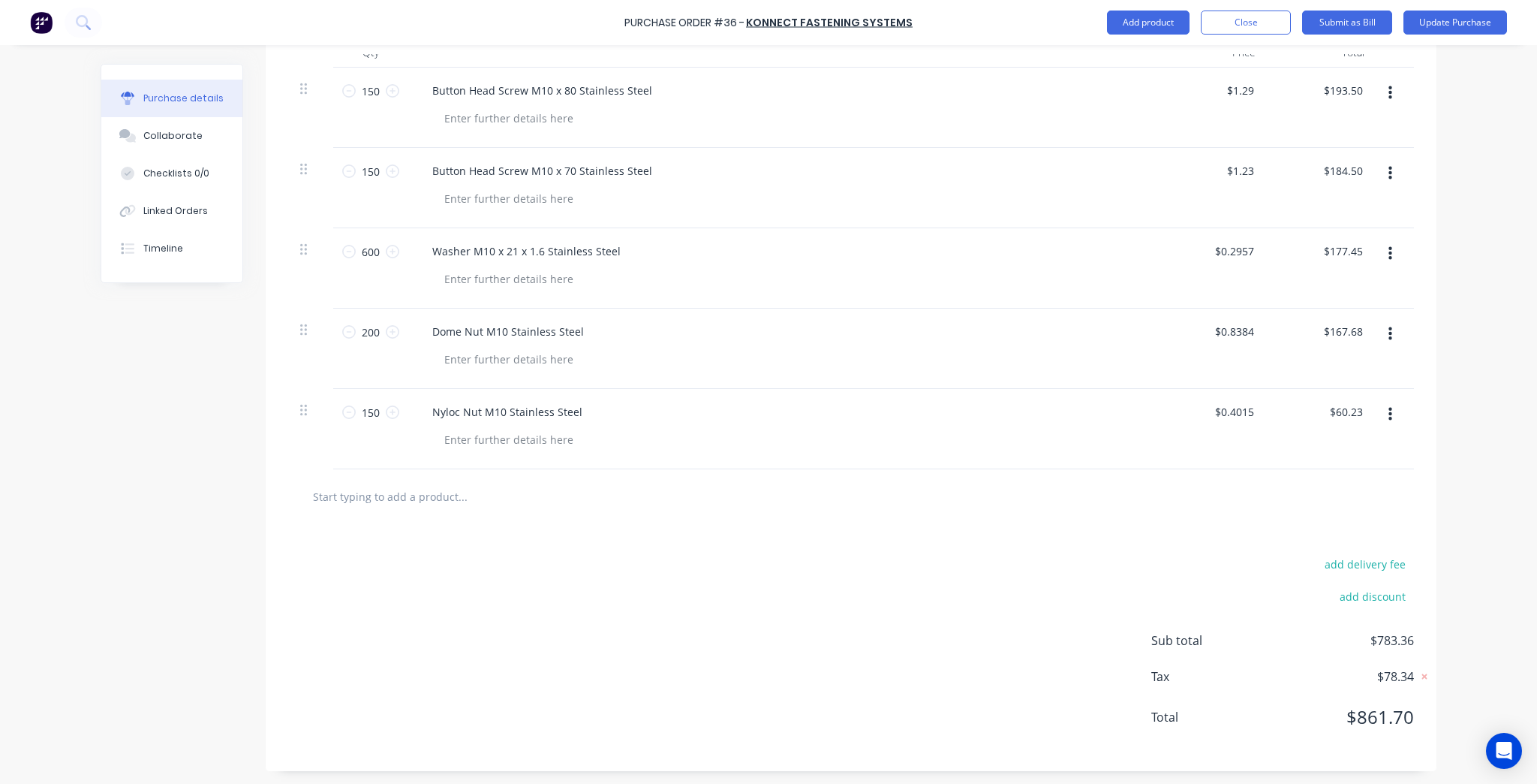
scroll to position [400, 0]
click at [1468, 25] on button "Update Purchase" at bounding box center [1455, 22] width 103 height 24
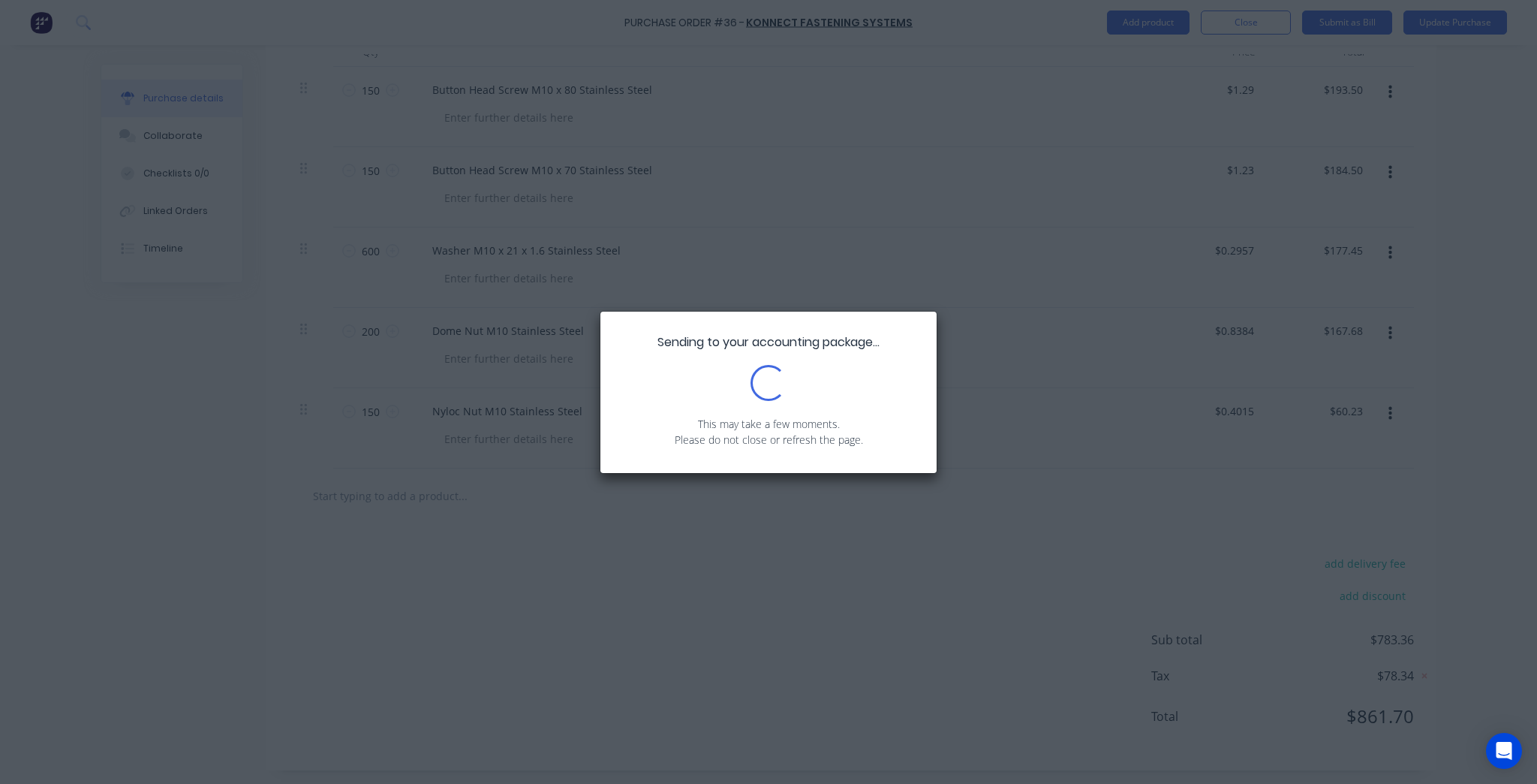
scroll to position [0, 0]
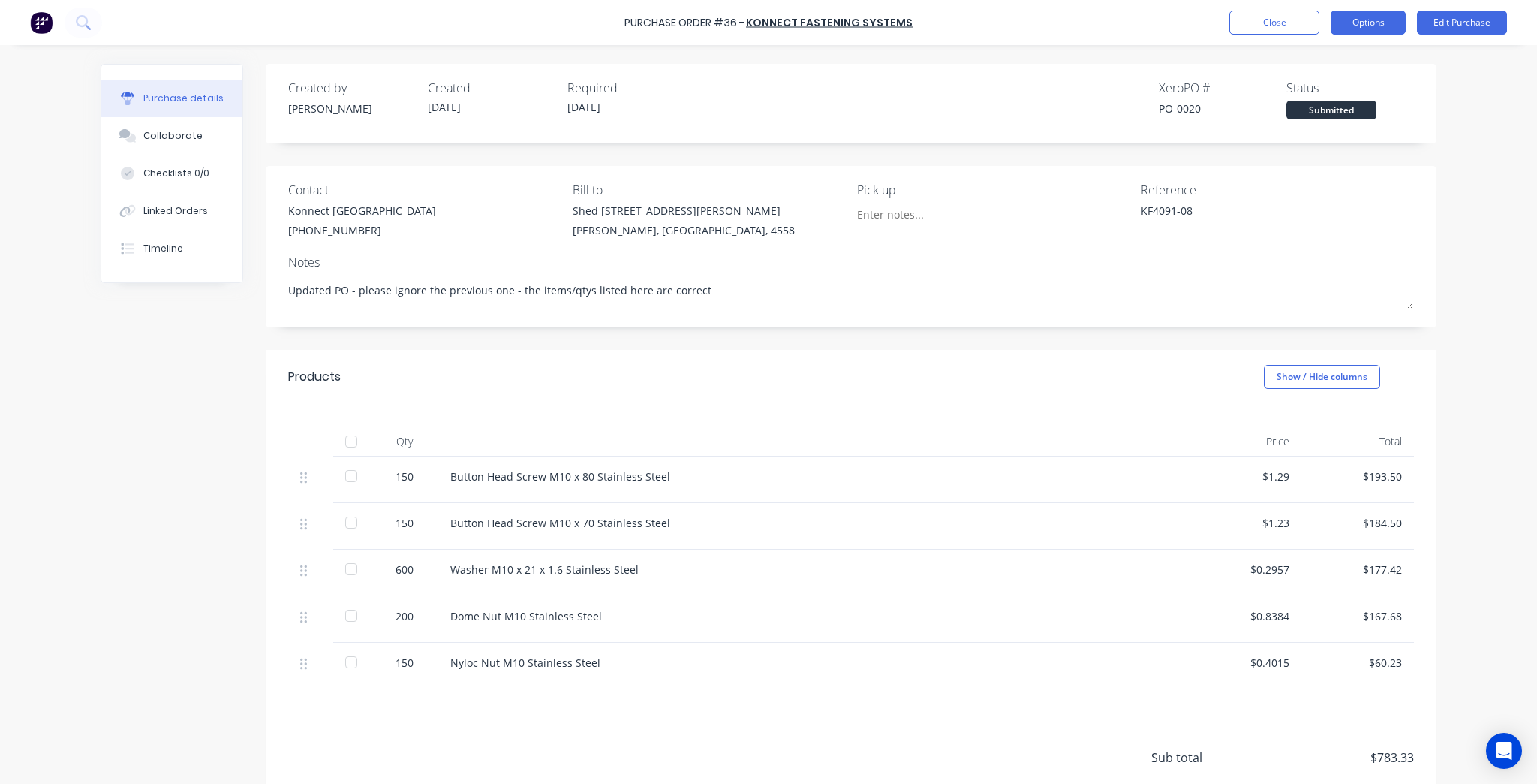
click at [1383, 21] on button "Options" at bounding box center [1369, 22] width 75 height 24
click at [1375, 90] on div "Convert to Bill" at bounding box center [1335, 91] width 115 height 22
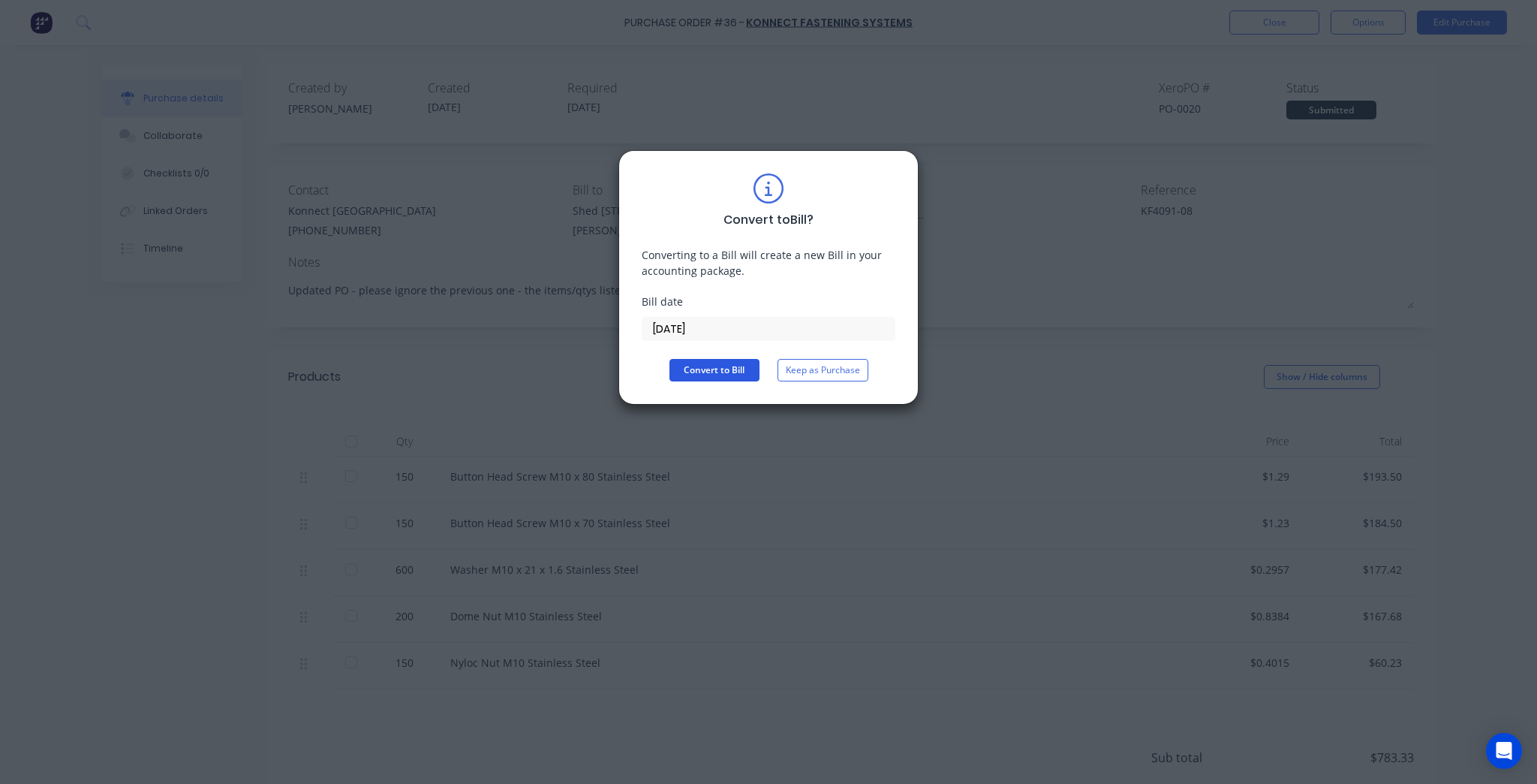
click at [737, 374] on button "Convert to Bill" at bounding box center [715, 370] width 90 height 23
type textarea "x"
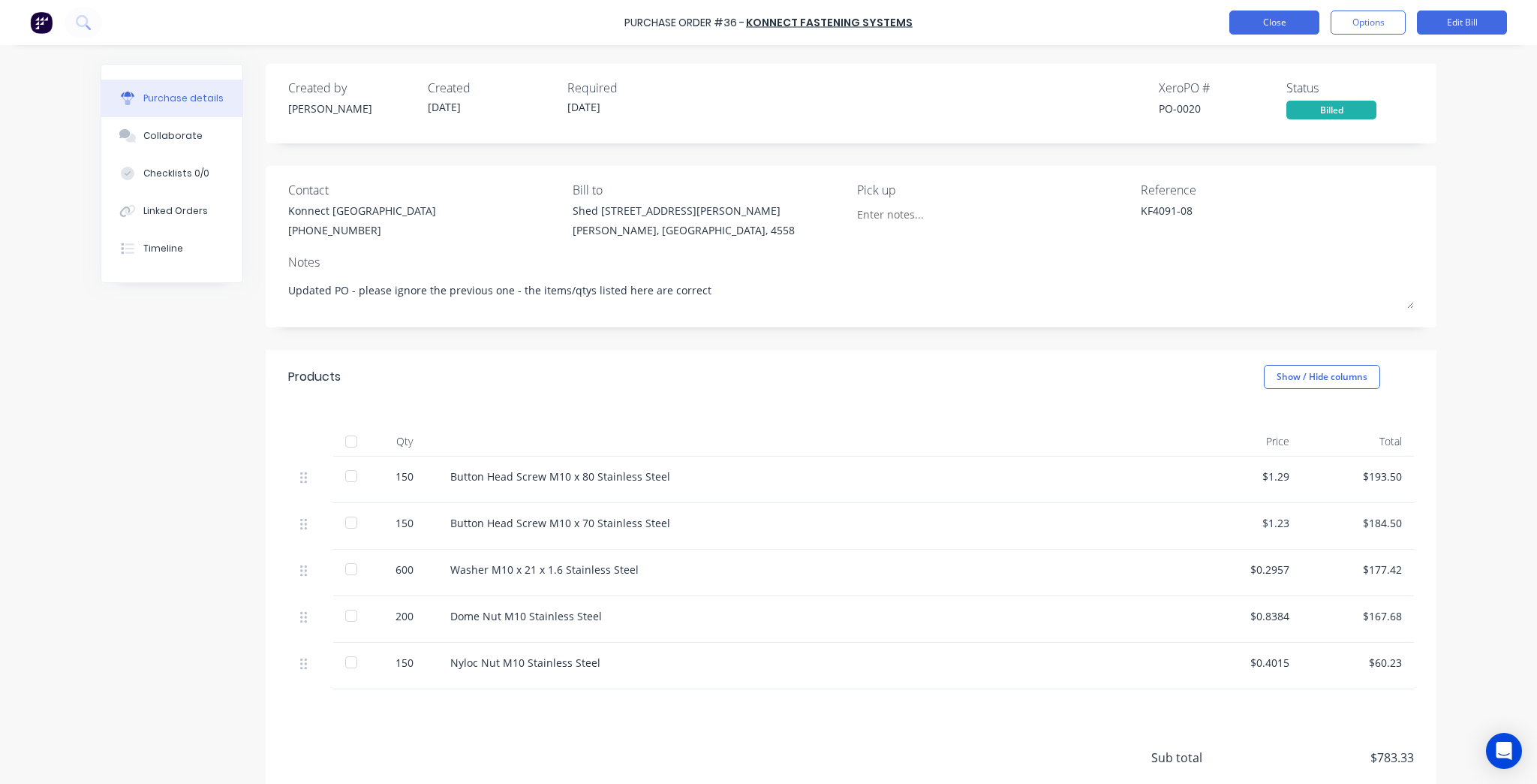
click at [1296, 19] on button "Close" at bounding box center [1274, 22] width 90 height 24
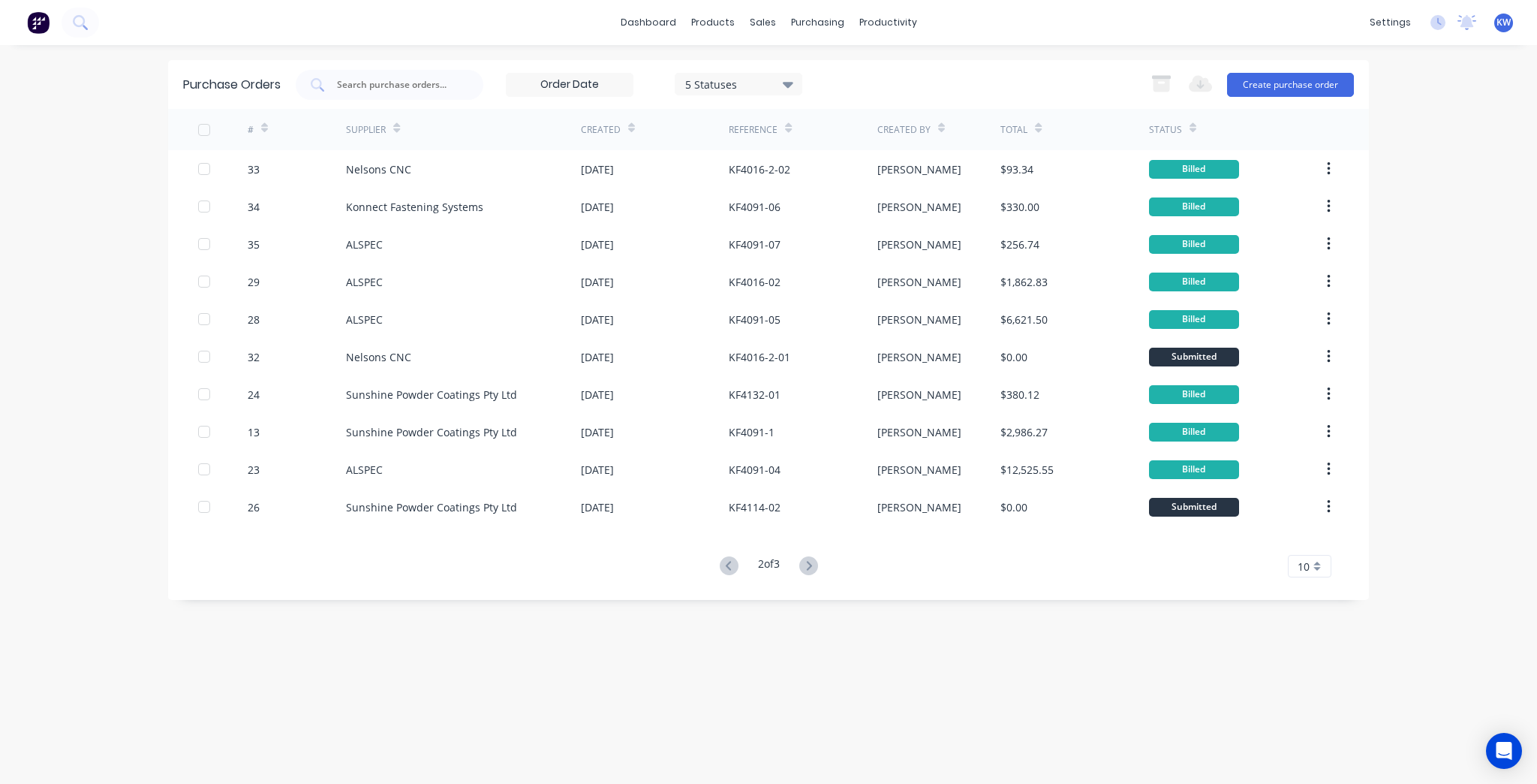
click at [726, 575] on button at bounding box center [729, 566] width 27 height 22
